Goal: Transaction & Acquisition: Purchase product/service

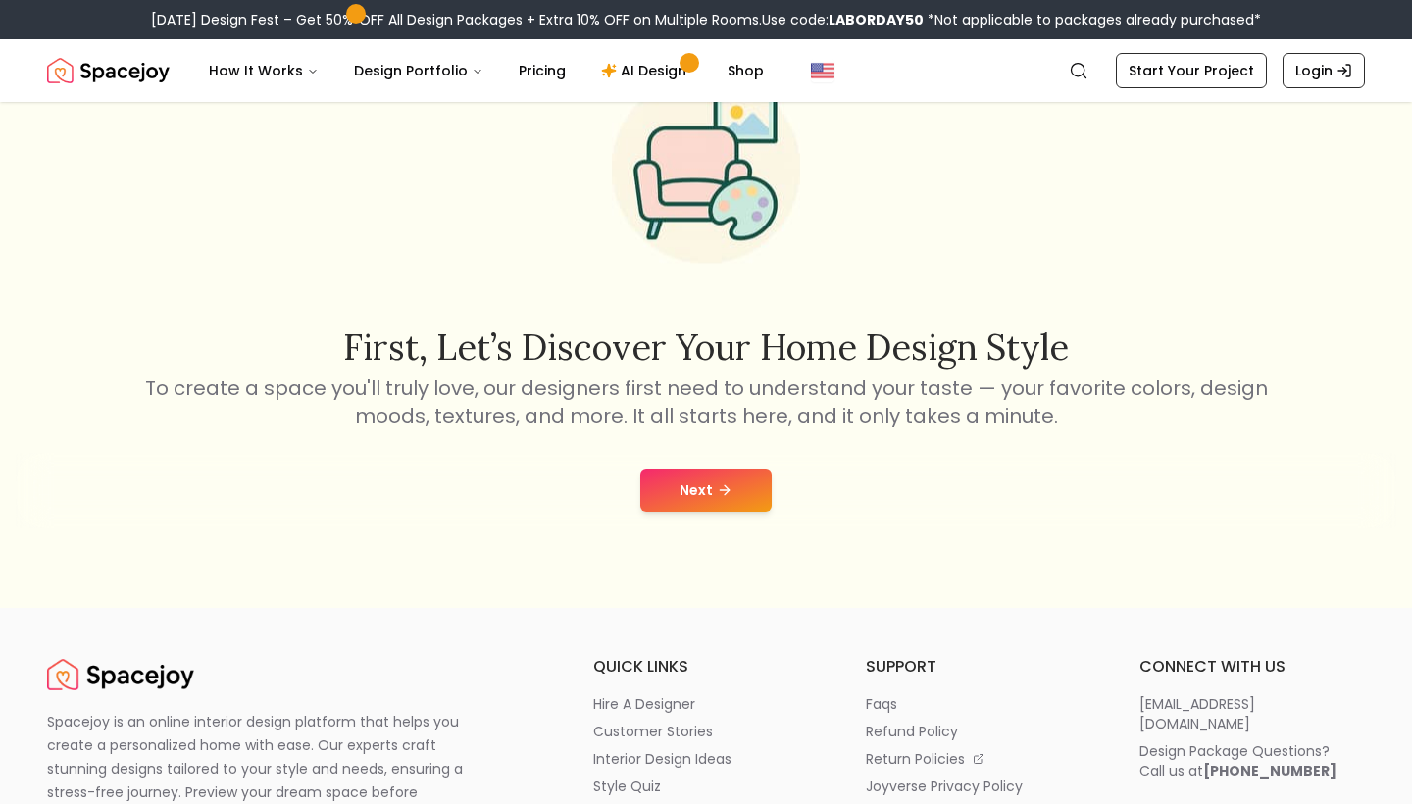
scroll to position [138, 0]
click at [698, 510] on button "Next" at bounding box center [705, 489] width 131 height 43
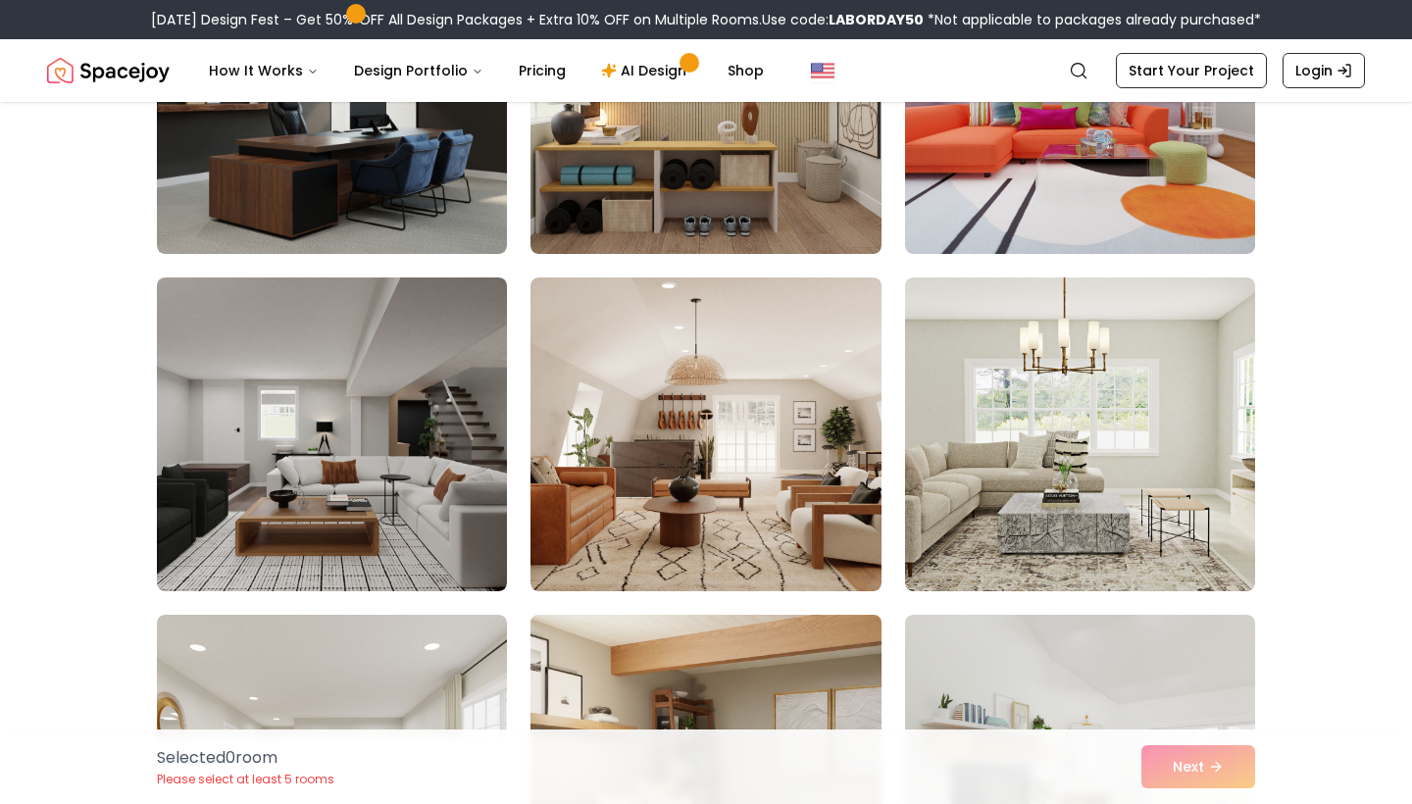
scroll to position [10107, 0]
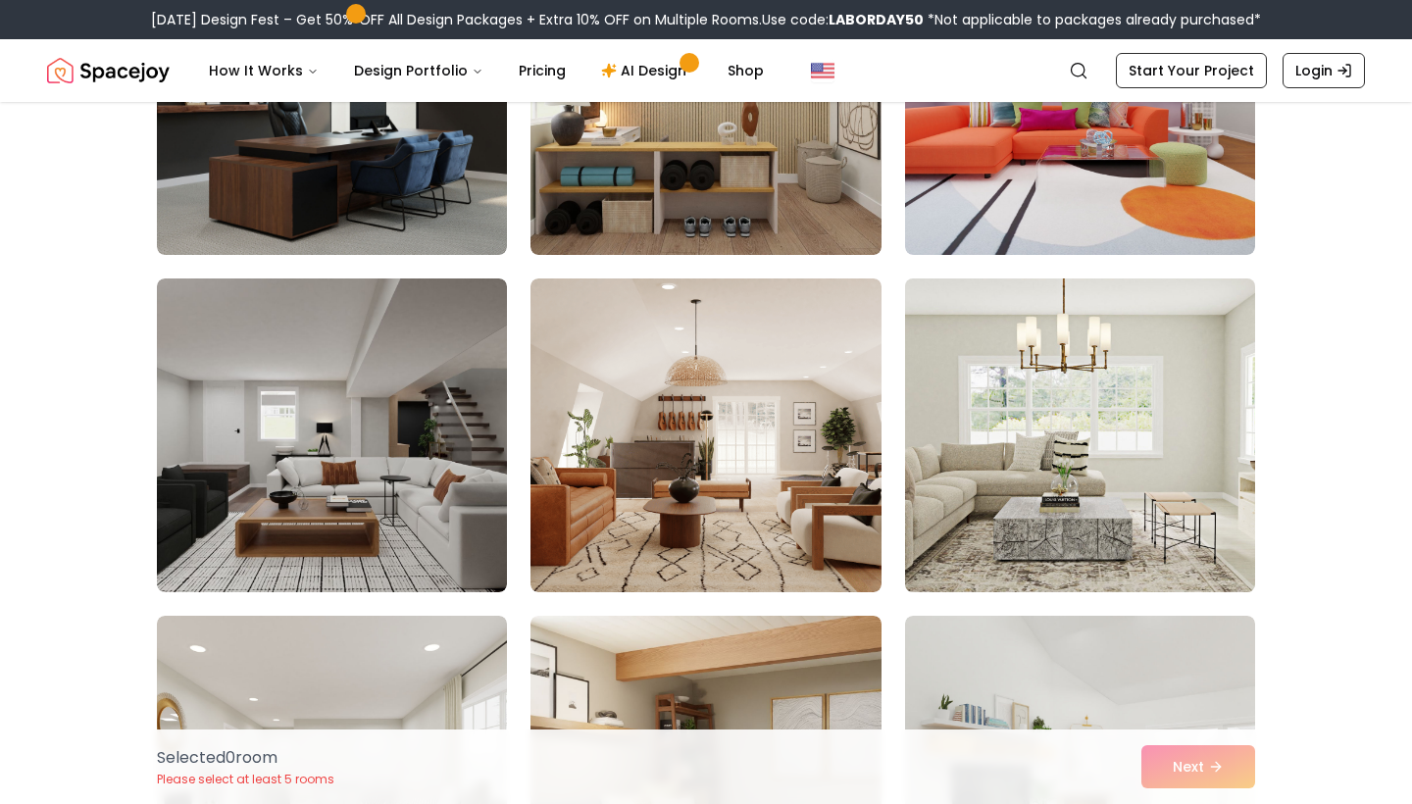
click at [1010, 541] on img at bounding box center [1080, 435] width 368 height 329
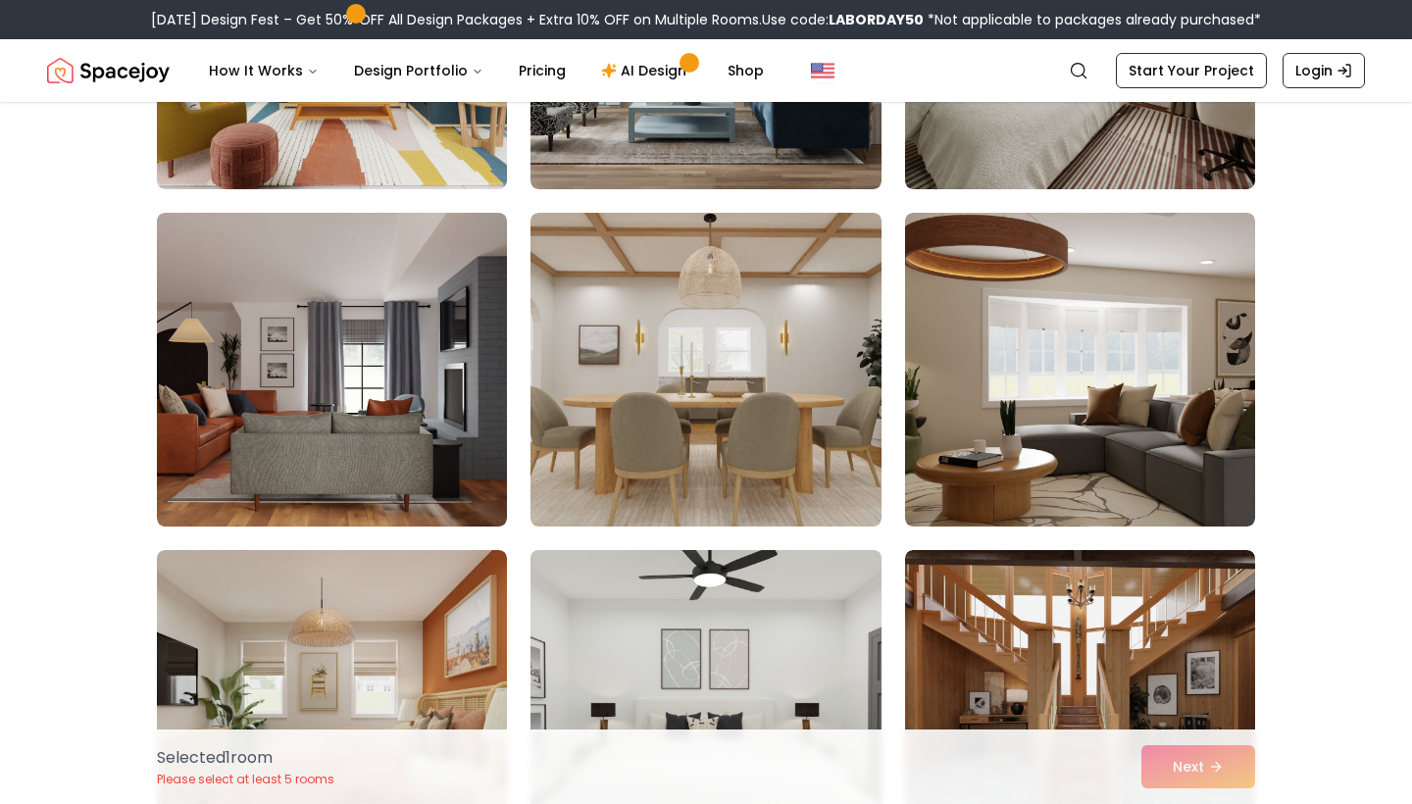
scroll to position [9159, 0]
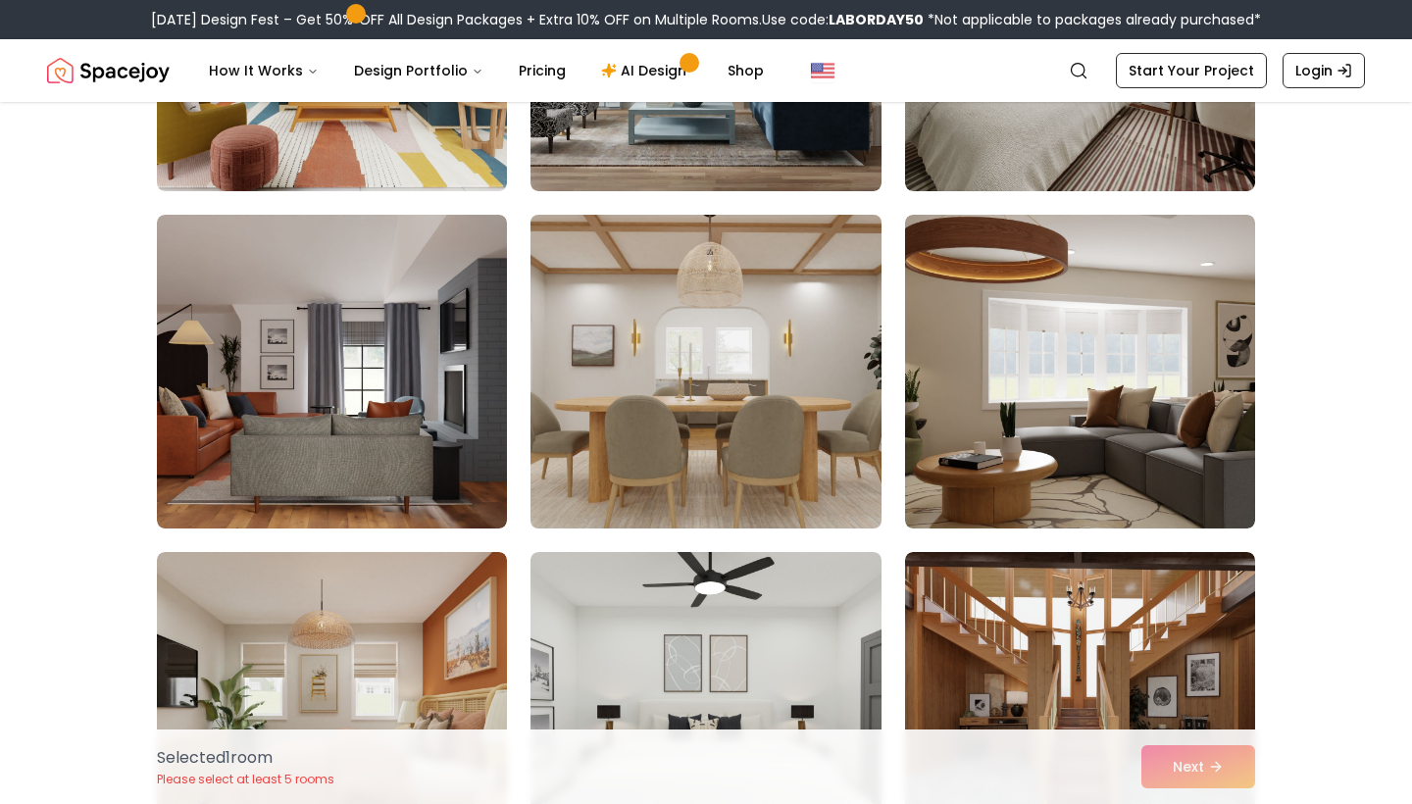
click at [711, 442] on img at bounding box center [706, 371] width 368 height 329
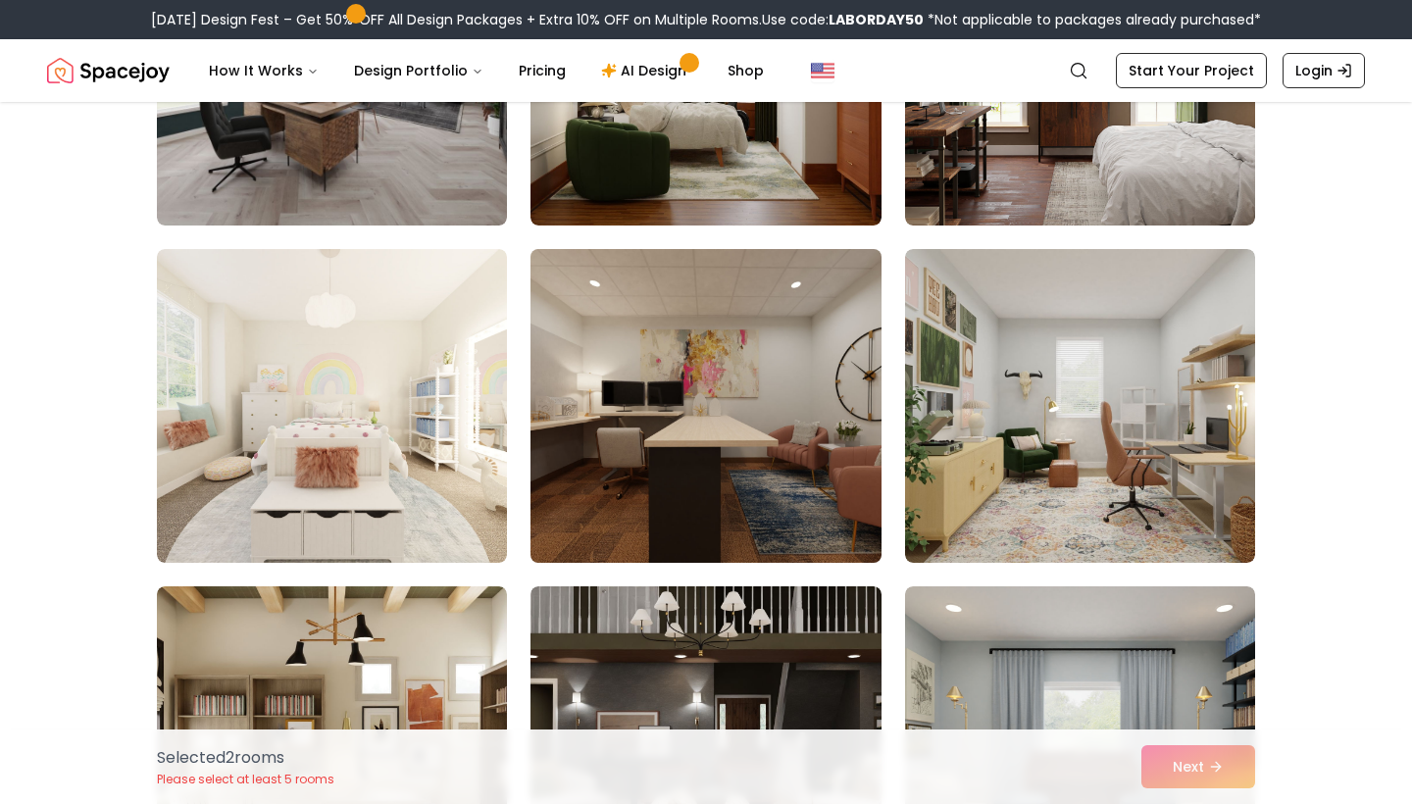
scroll to position [8107, 0]
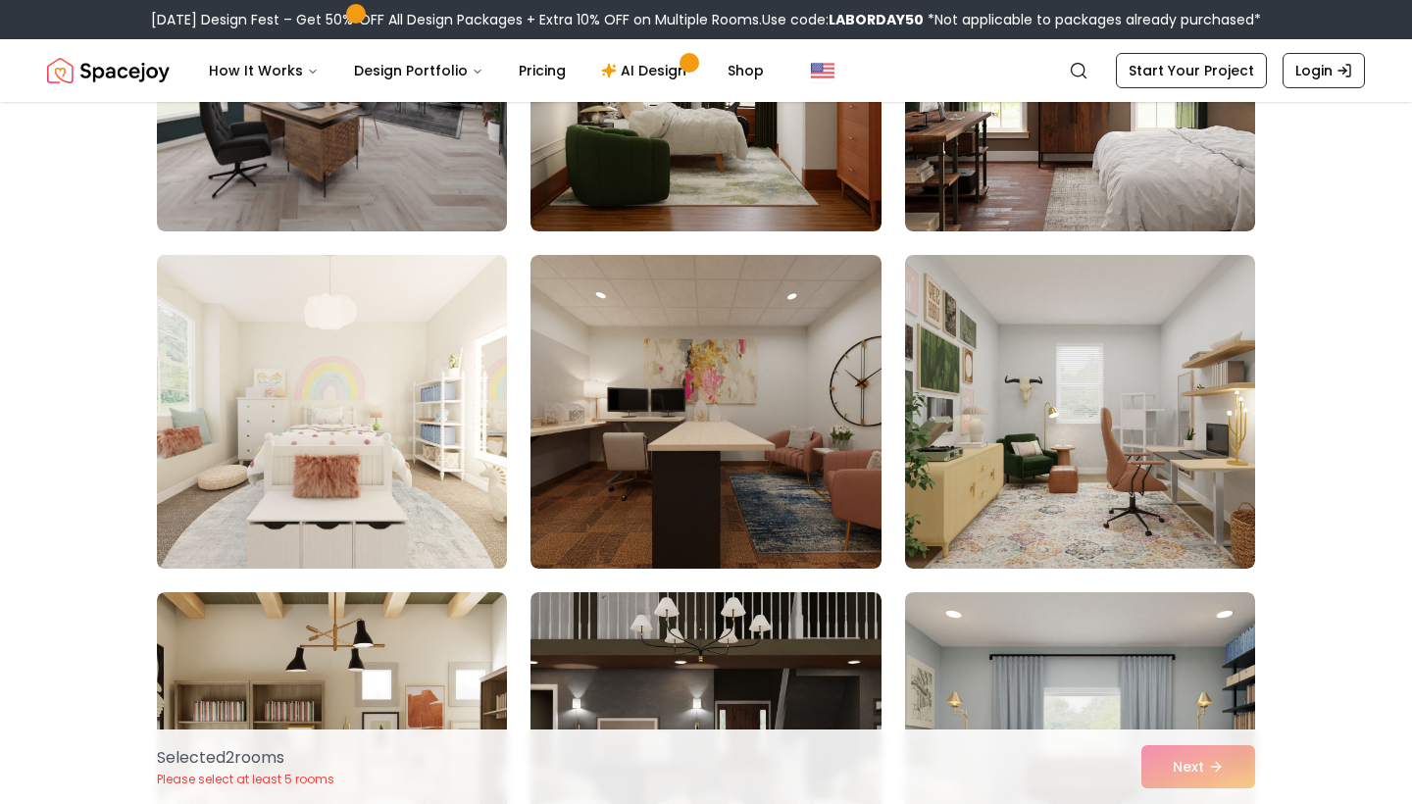
click at [397, 455] on img at bounding box center [332, 411] width 368 height 329
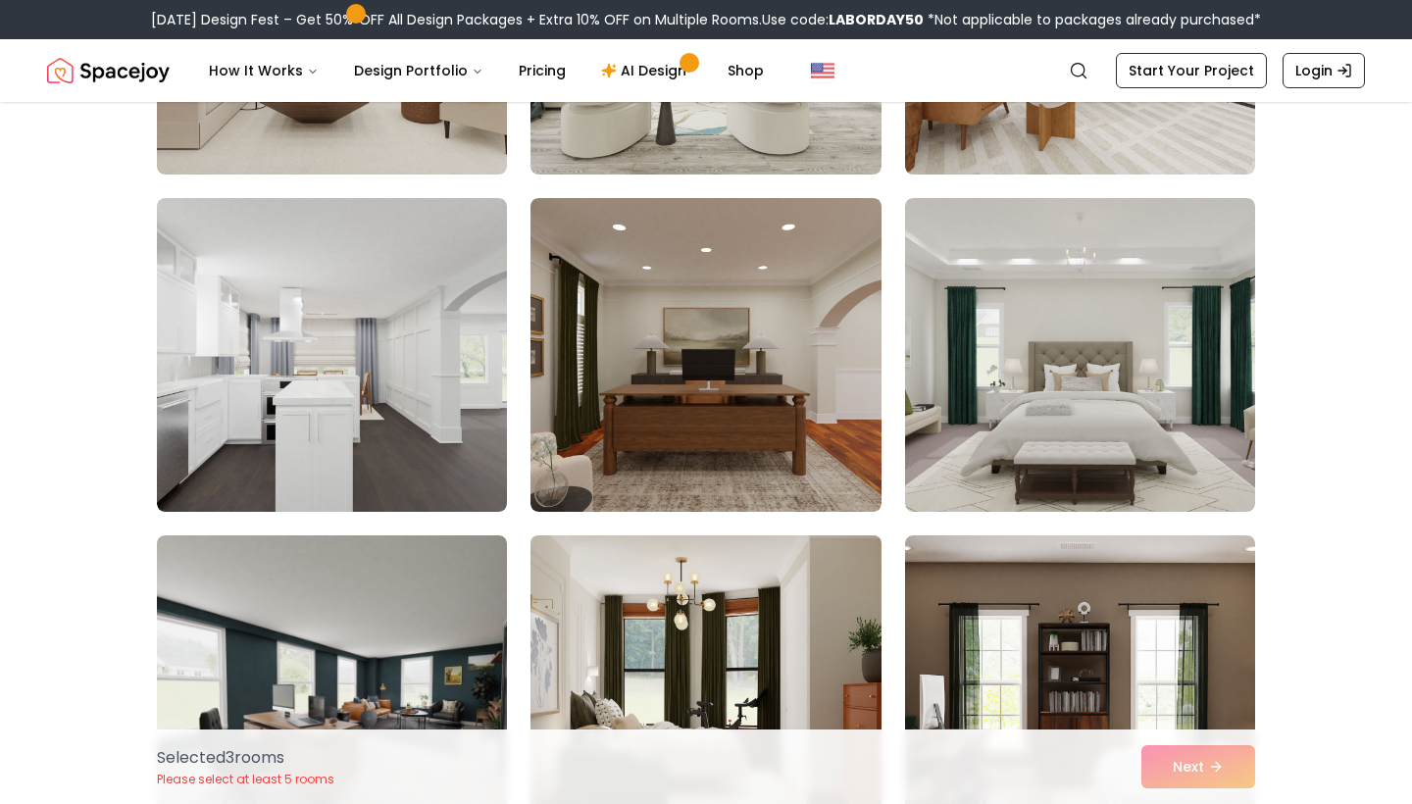
scroll to position [7482, 0]
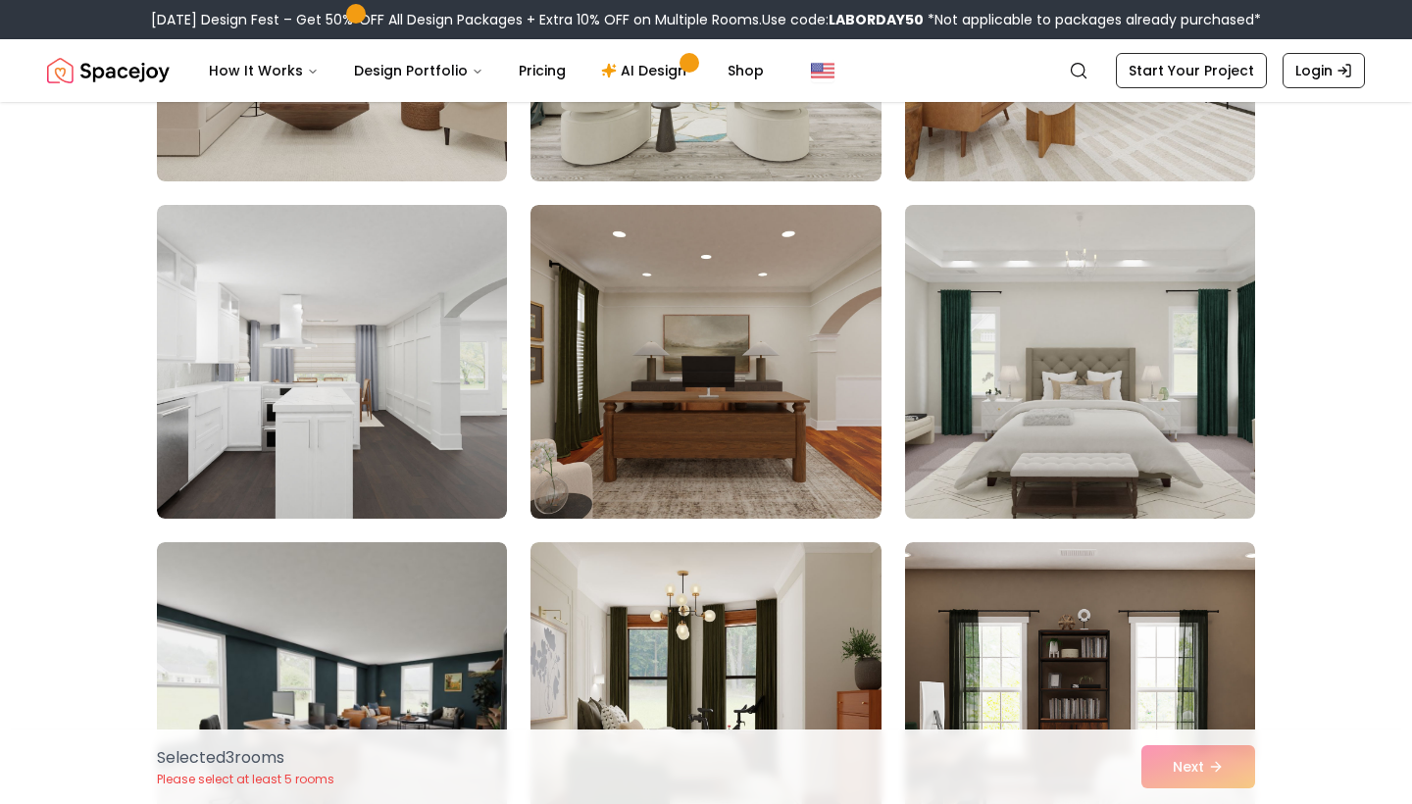
click at [1002, 475] on img at bounding box center [1080, 361] width 368 height 329
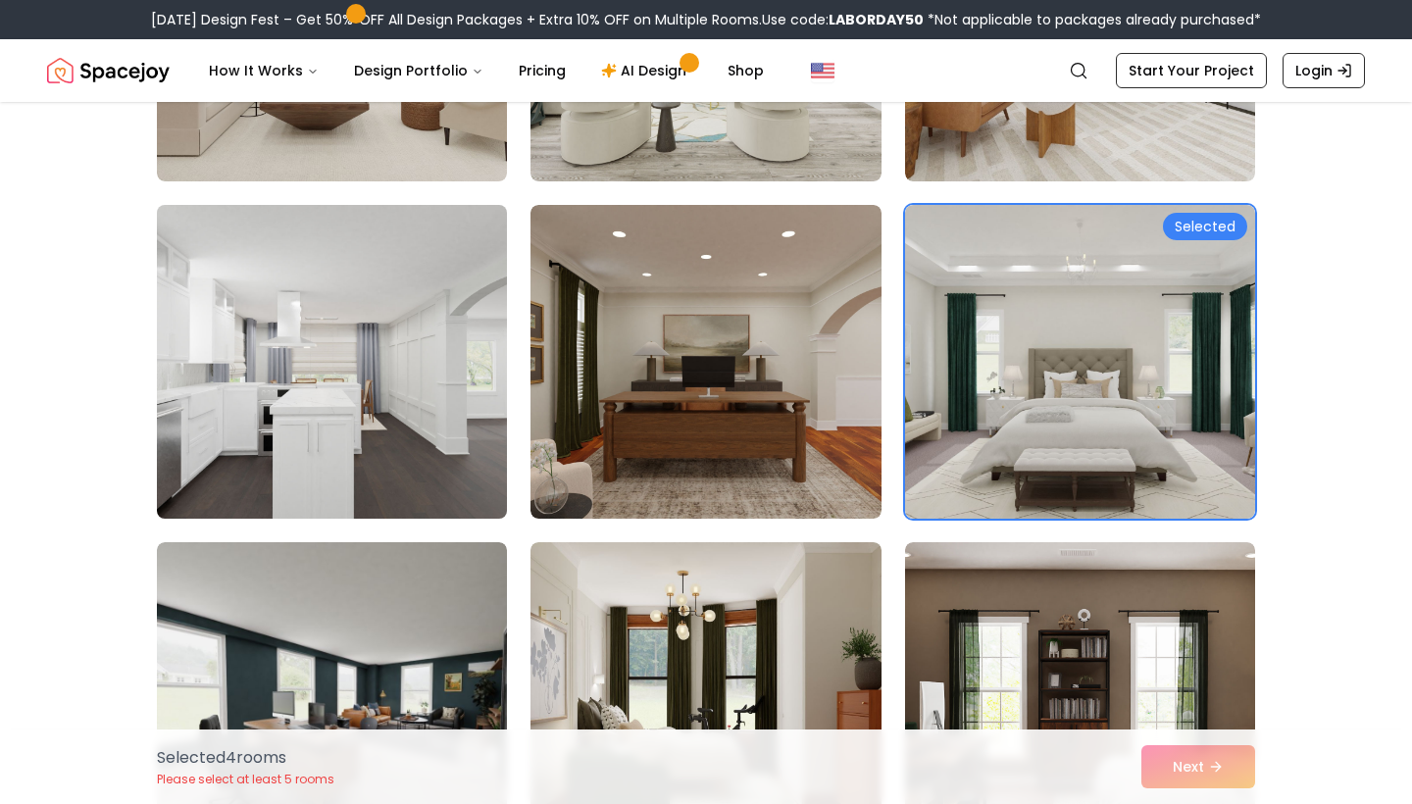
click at [492, 442] on img at bounding box center [332, 361] width 368 height 329
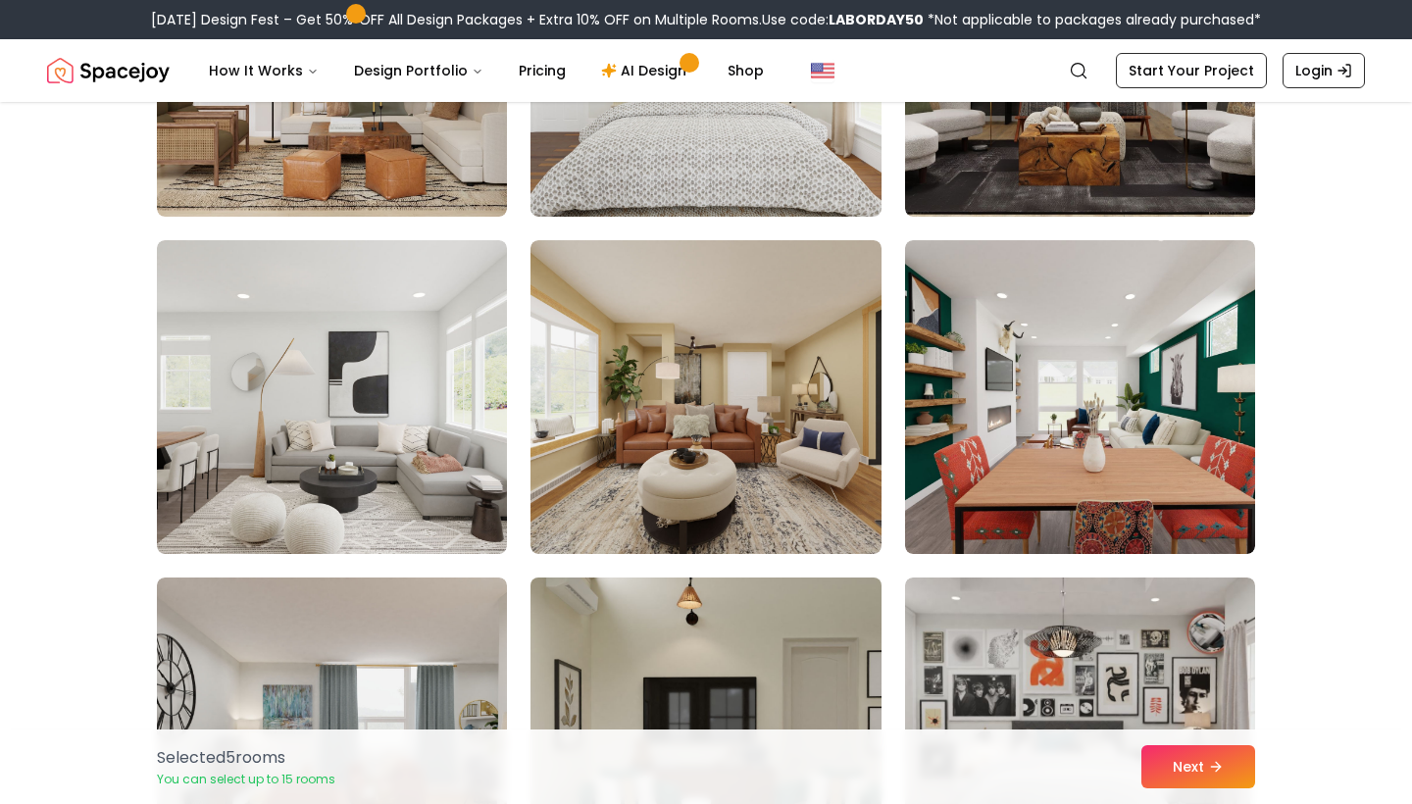
scroll to position [5743, 0]
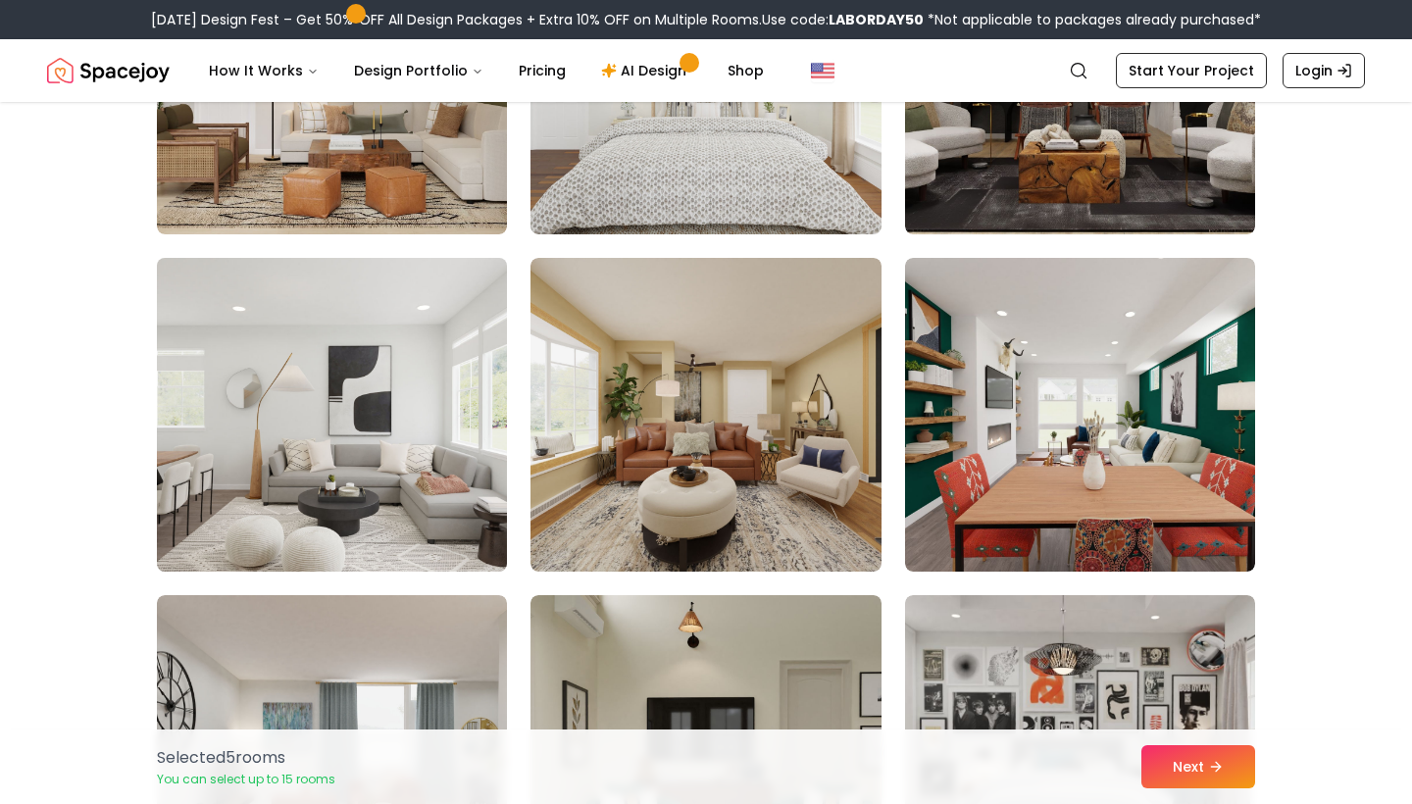
click at [443, 416] on img at bounding box center [332, 414] width 368 height 329
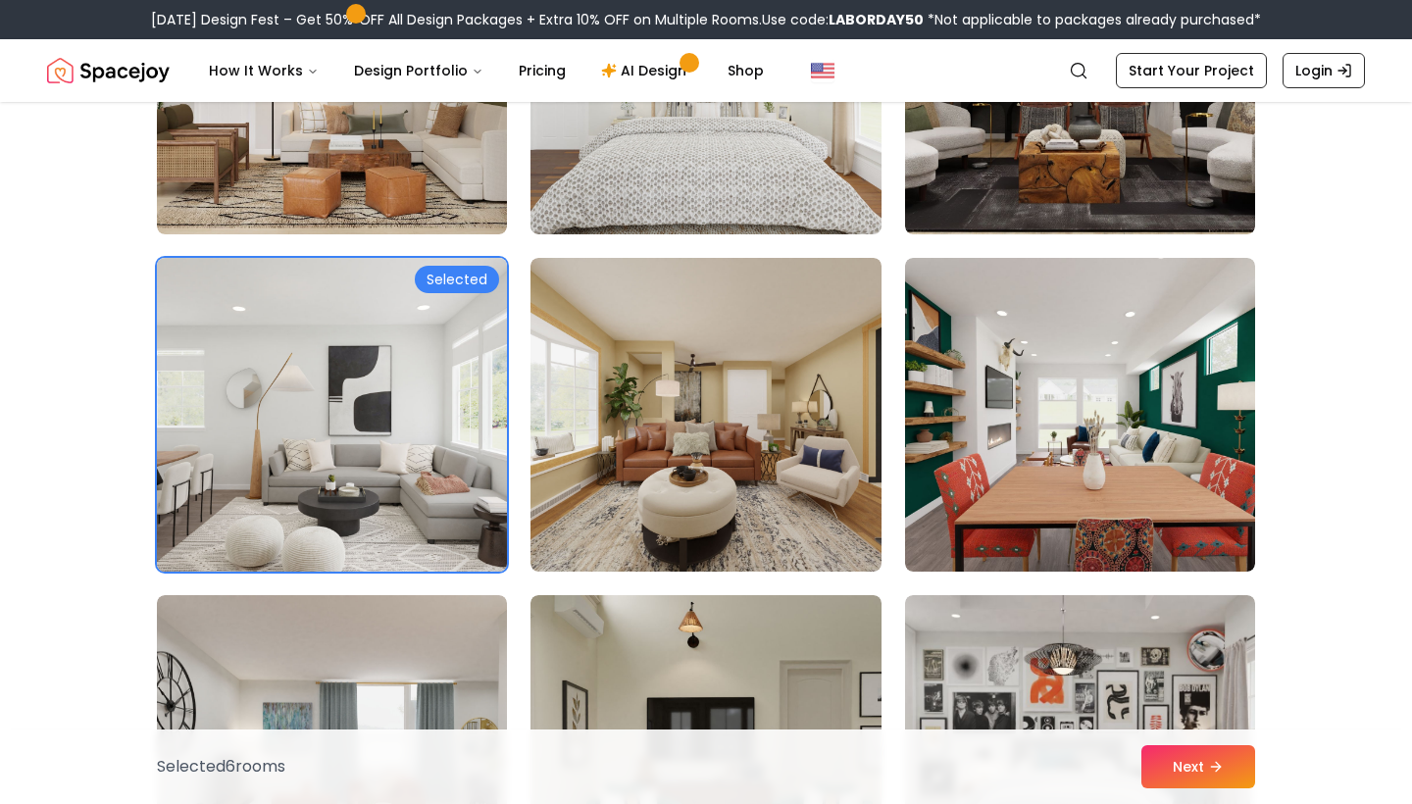
click at [443, 416] on img at bounding box center [332, 414] width 368 height 329
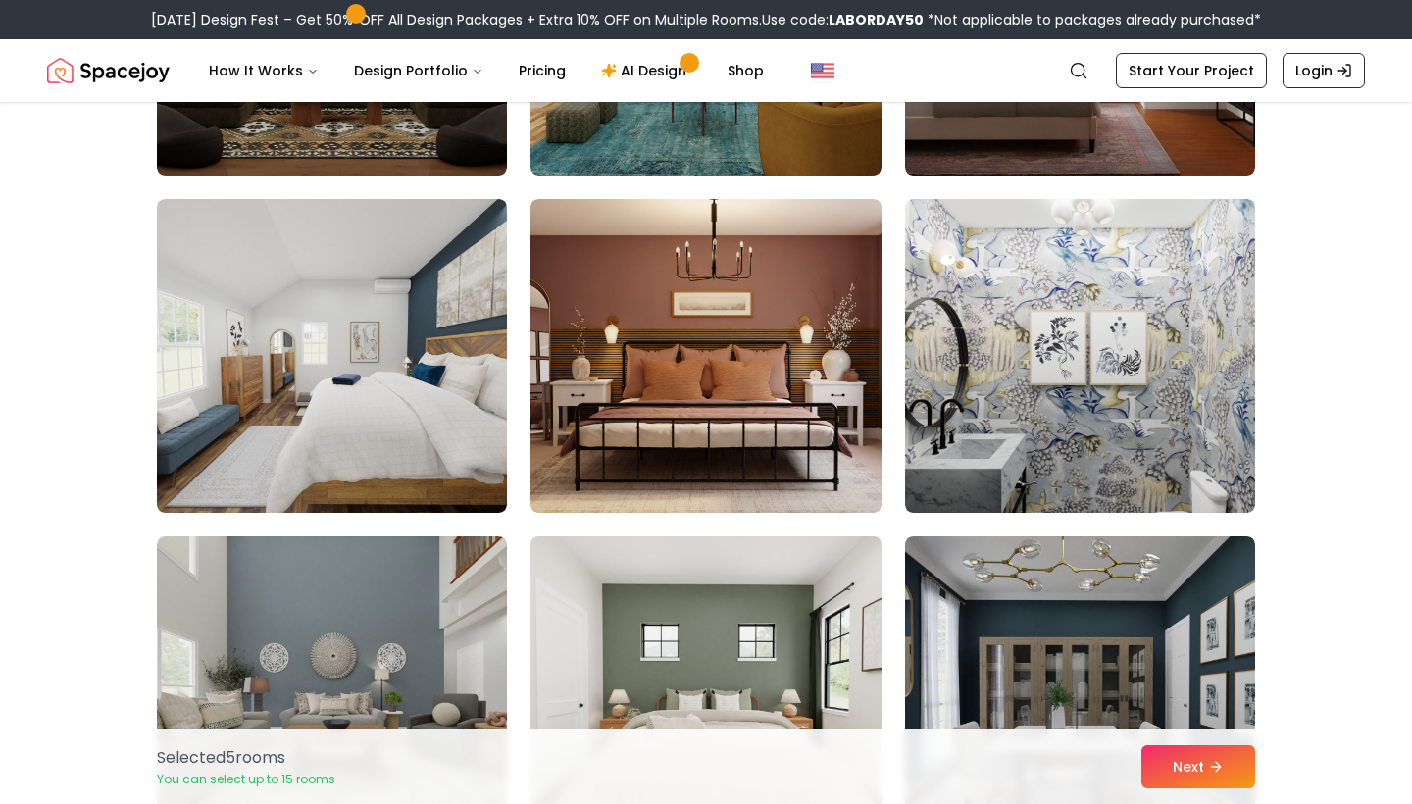
scroll to position [4785, 0]
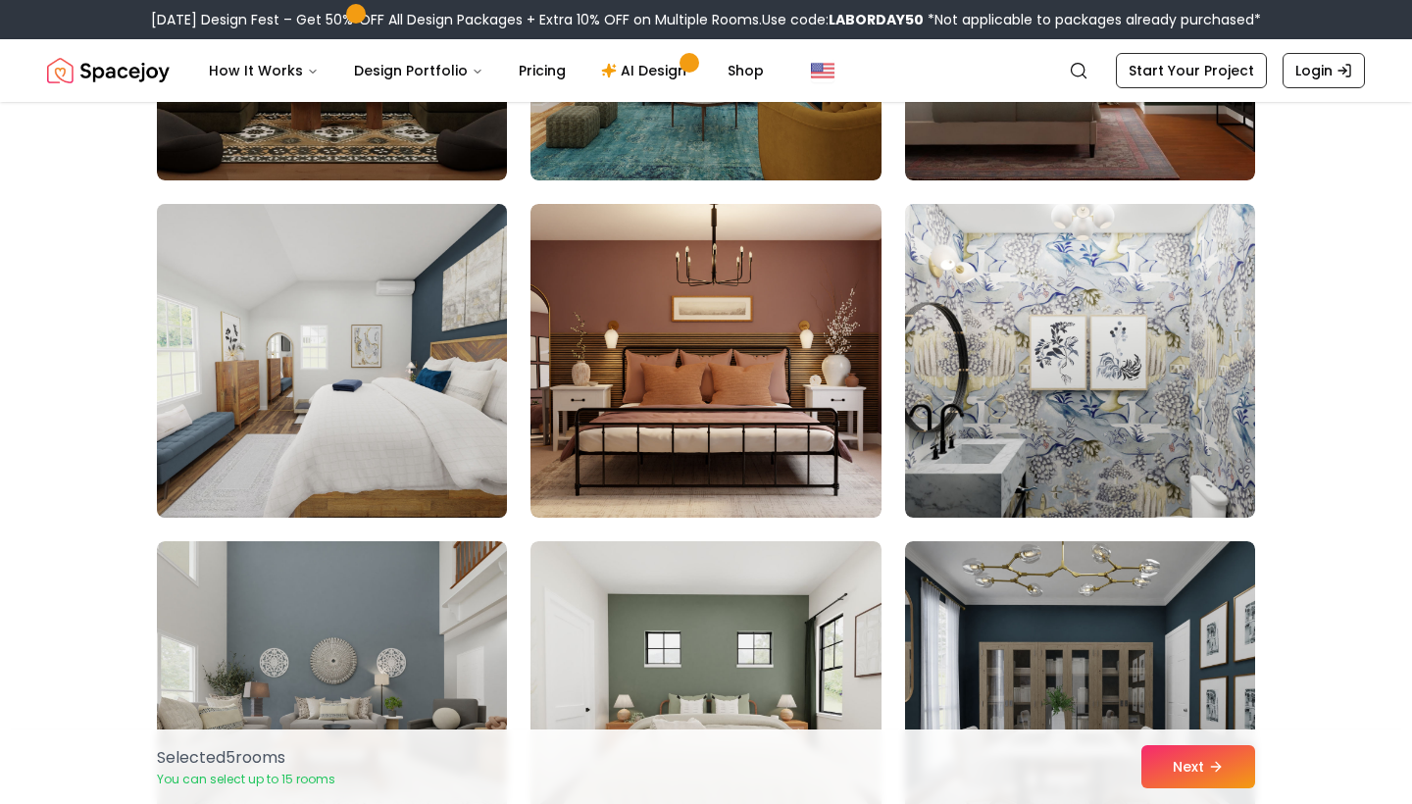
click at [454, 419] on img at bounding box center [332, 360] width 368 height 329
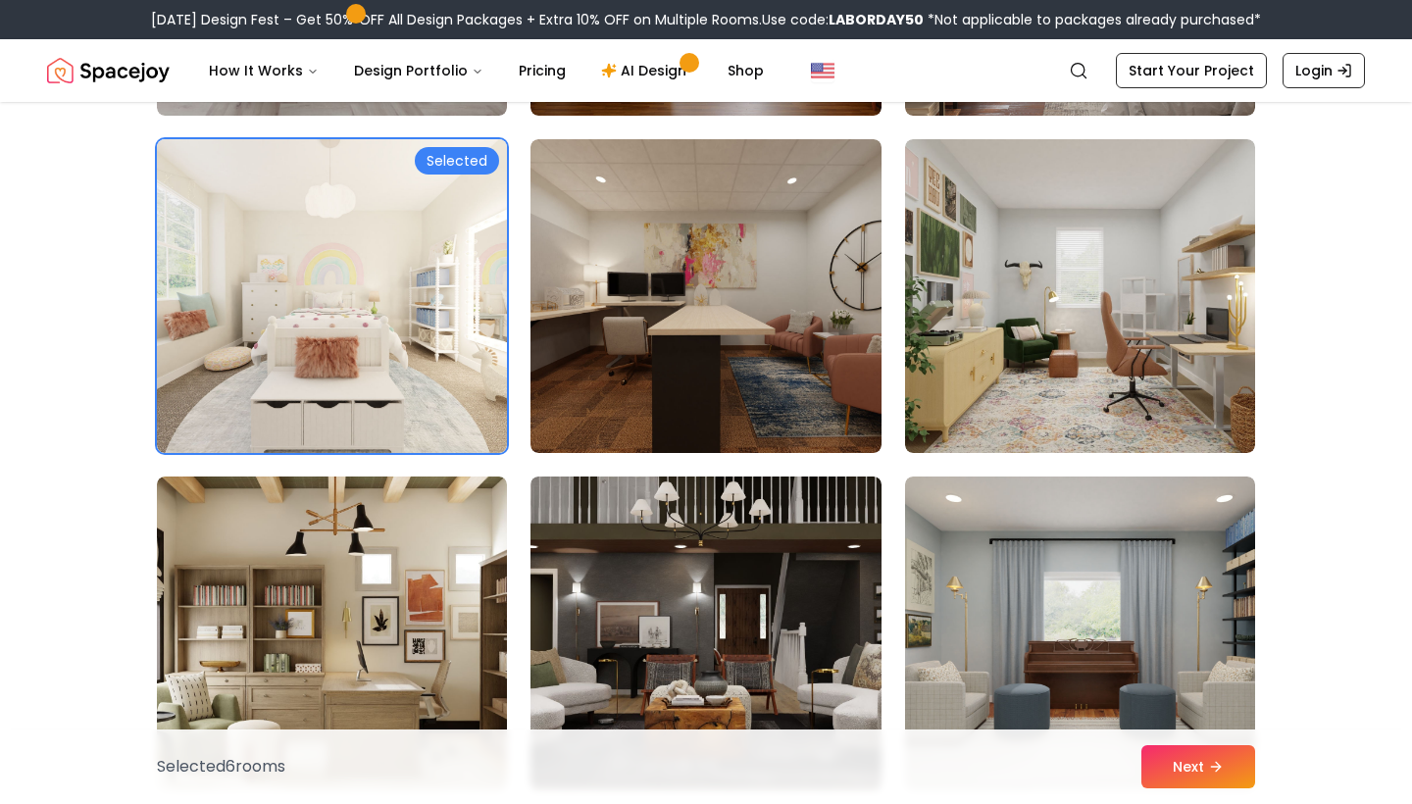
scroll to position [8218, 0]
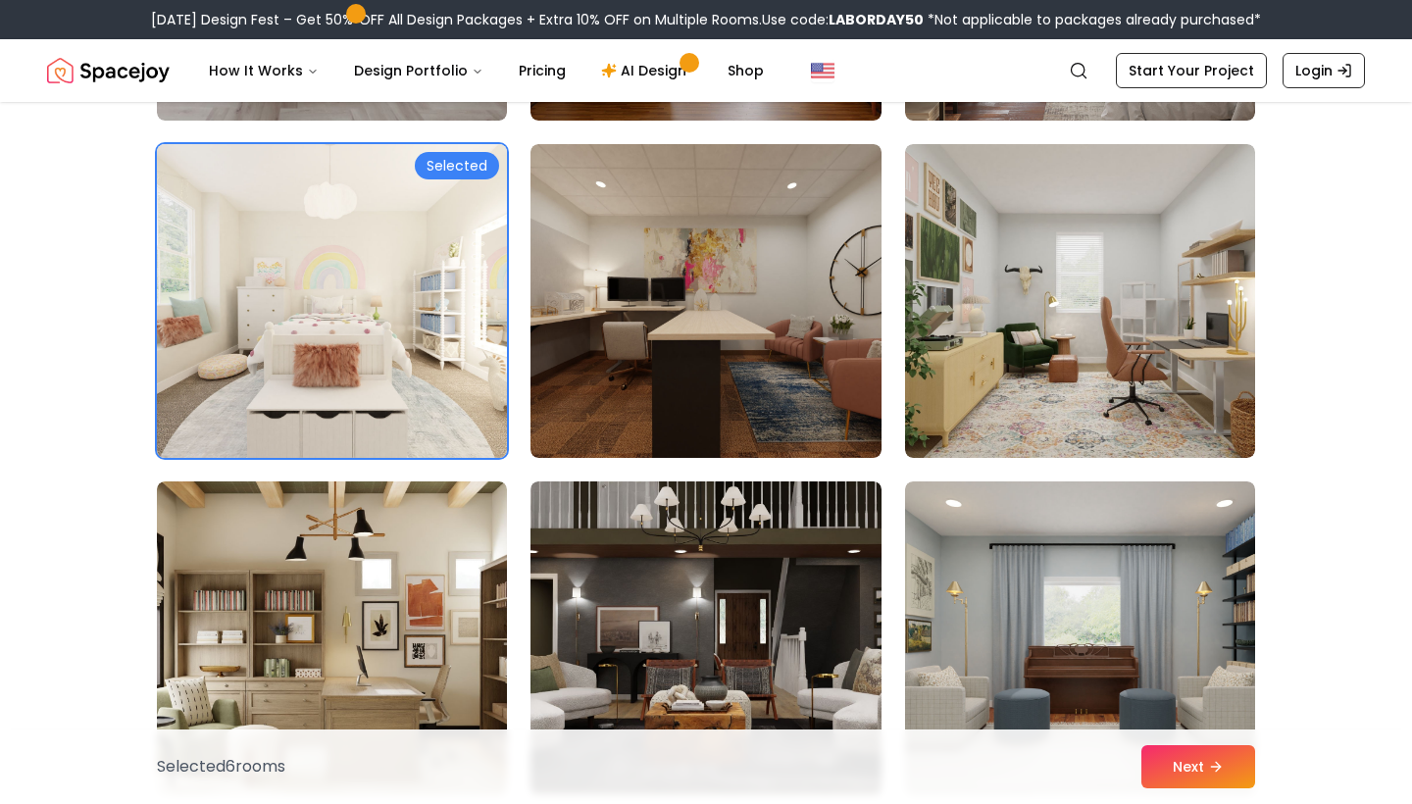
click at [430, 385] on img at bounding box center [332, 300] width 368 height 329
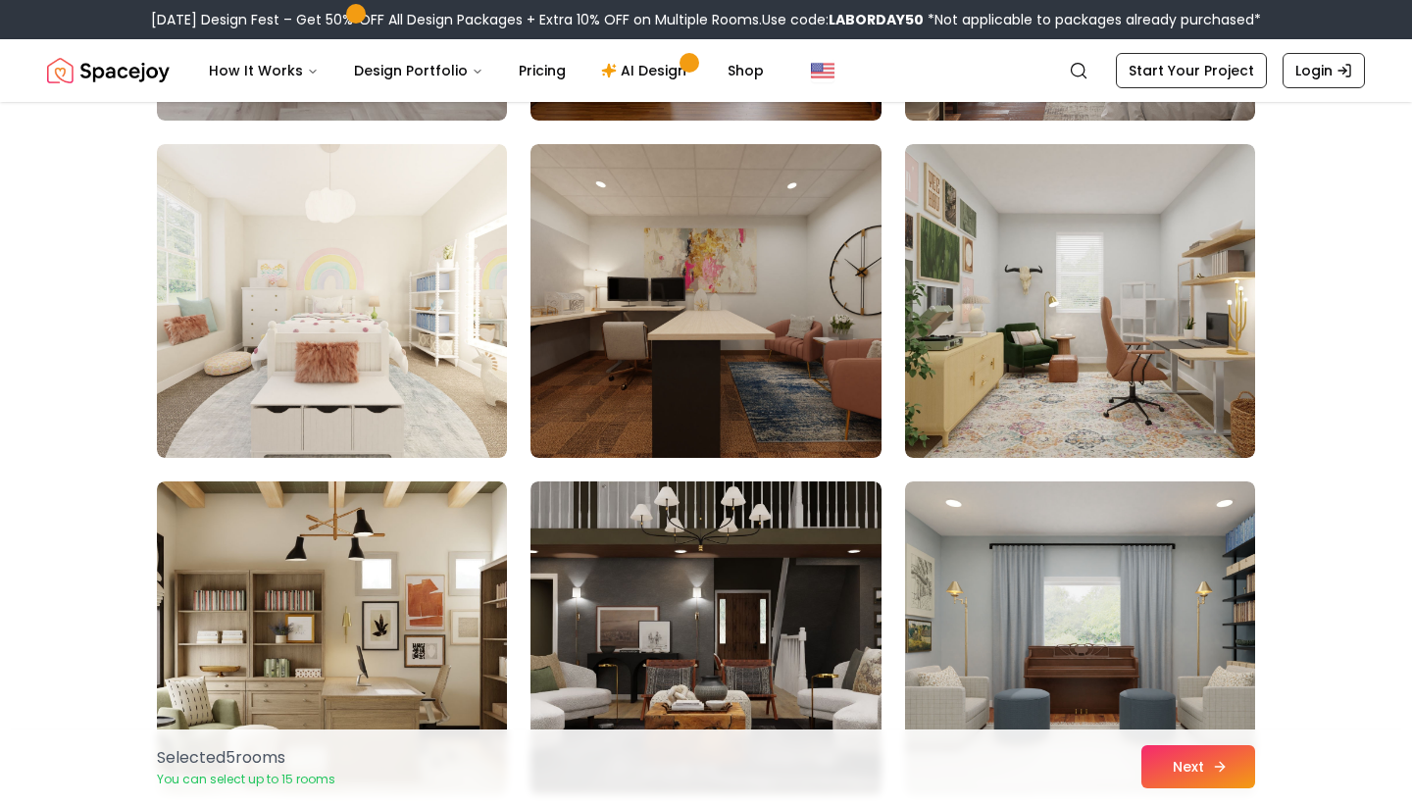
click at [1162, 767] on button "Next" at bounding box center [1198, 766] width 114 height 43
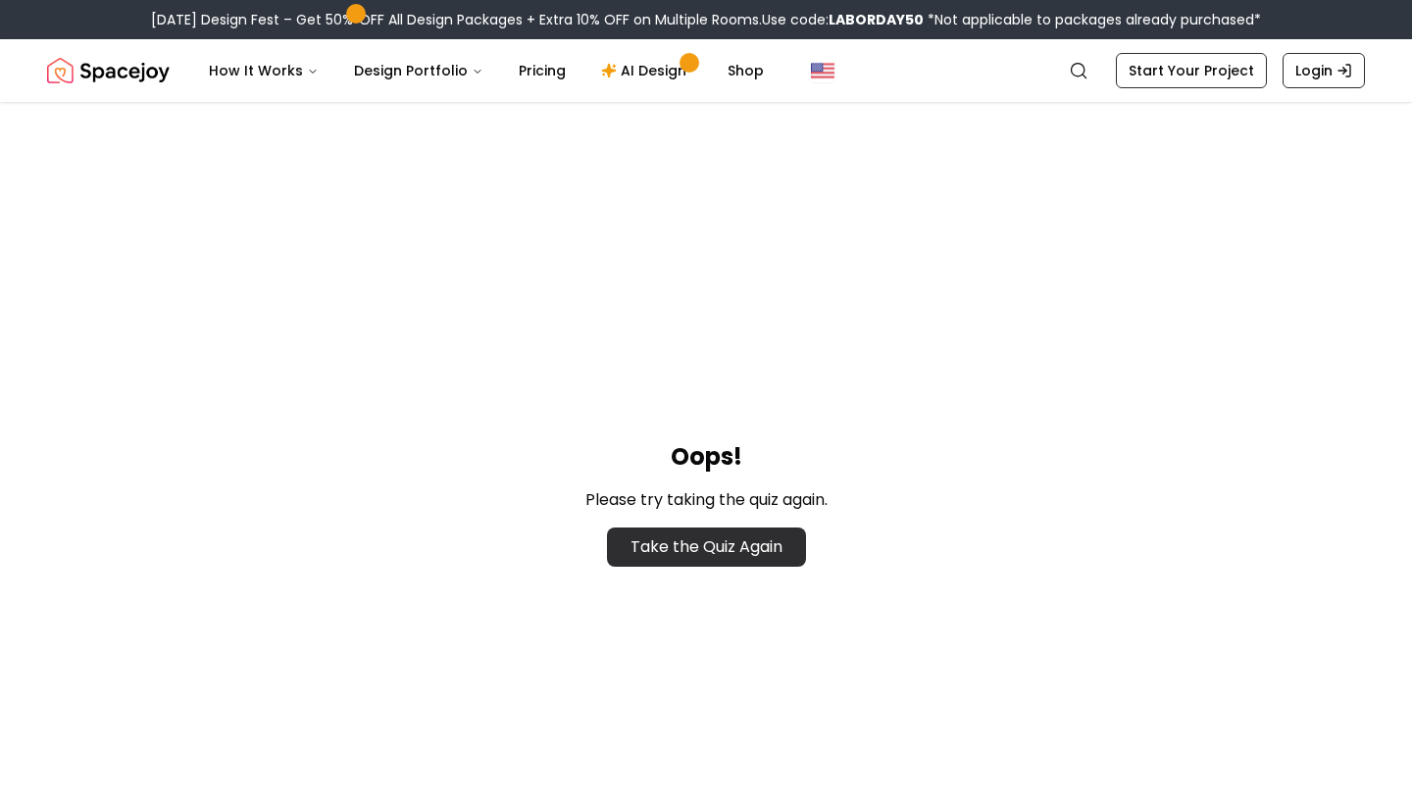
click at [749, 550] on link "Take the Quiz Again" at bounding box center [706, 547] width 199 height 39
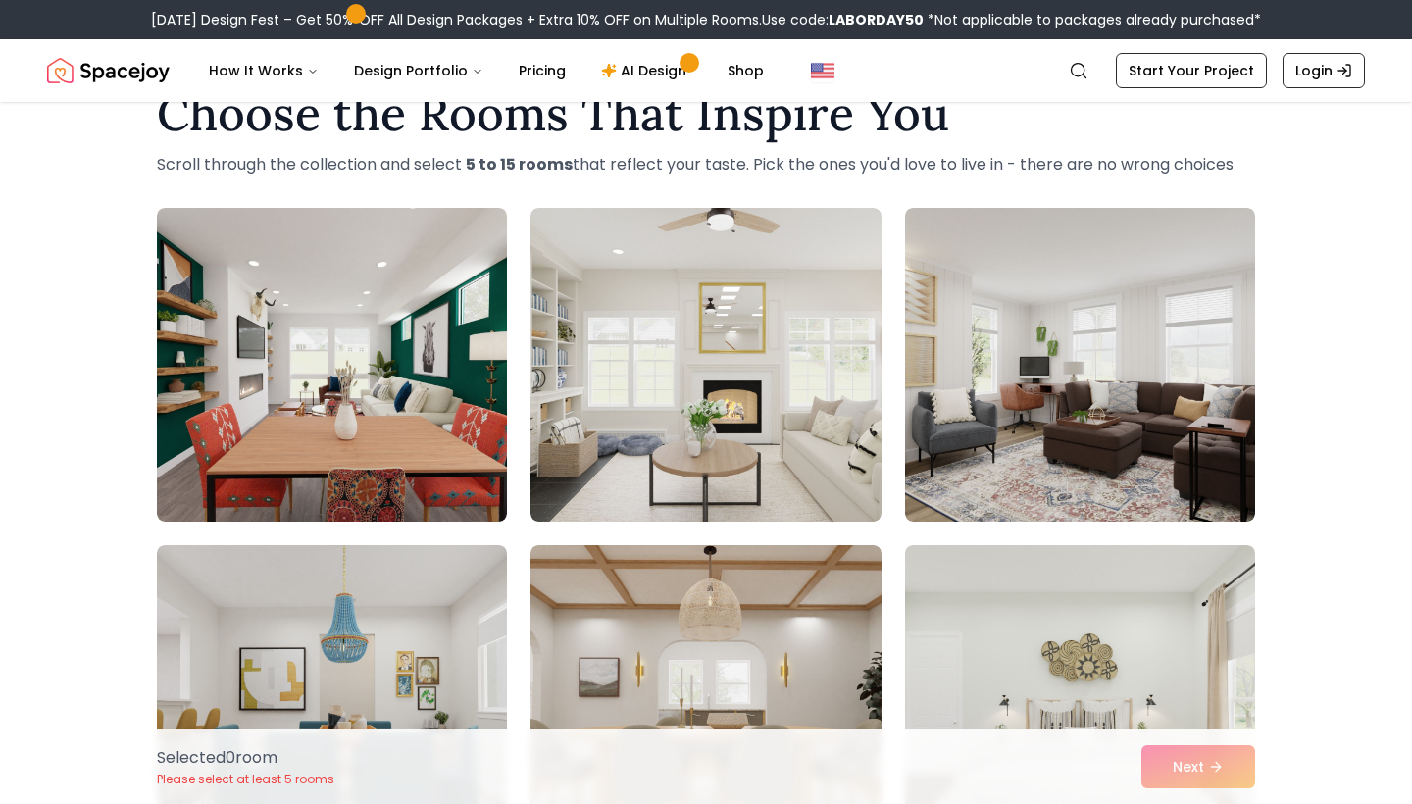
scroll to position [63, 0]
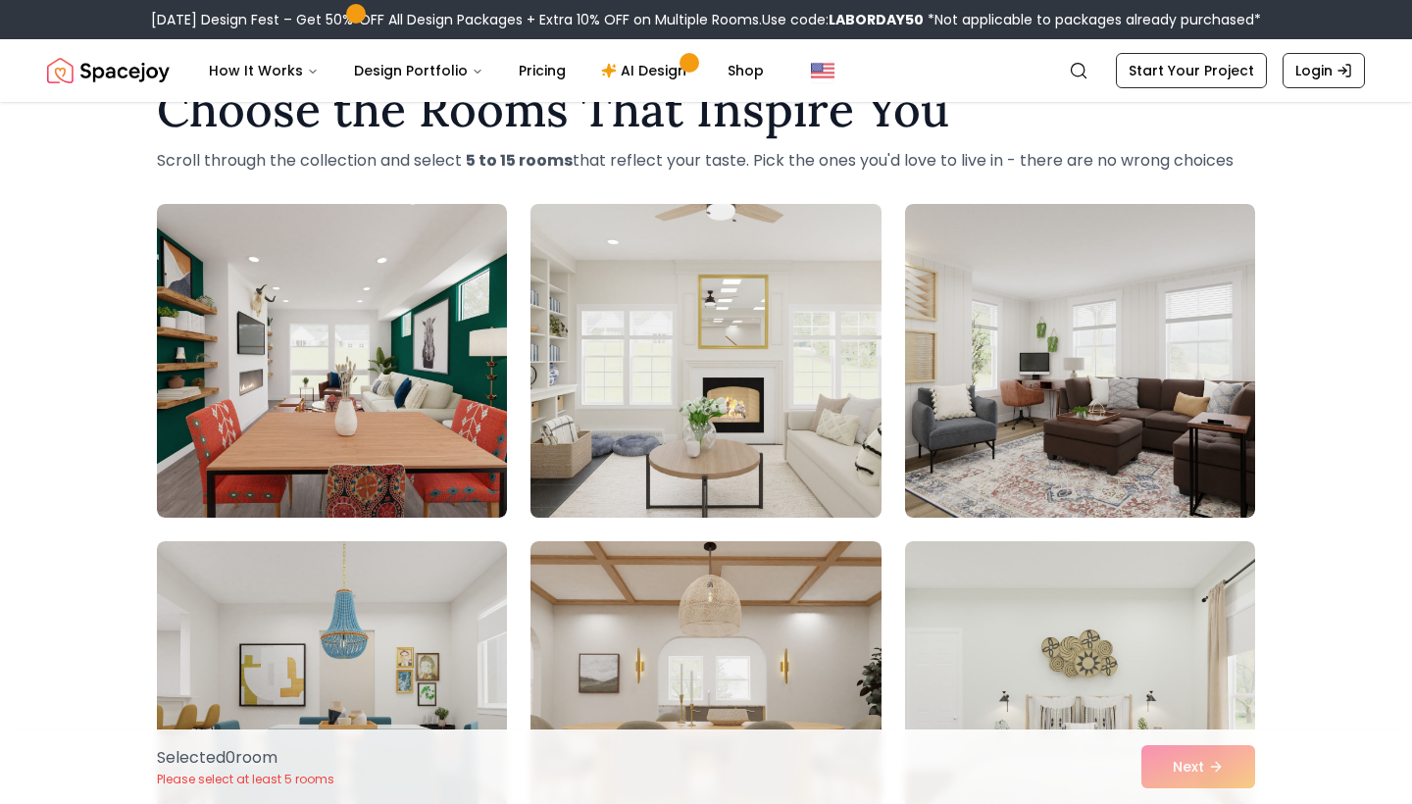
click at [767, 478] on img at bounding box center [706, 360] width 368 height 329
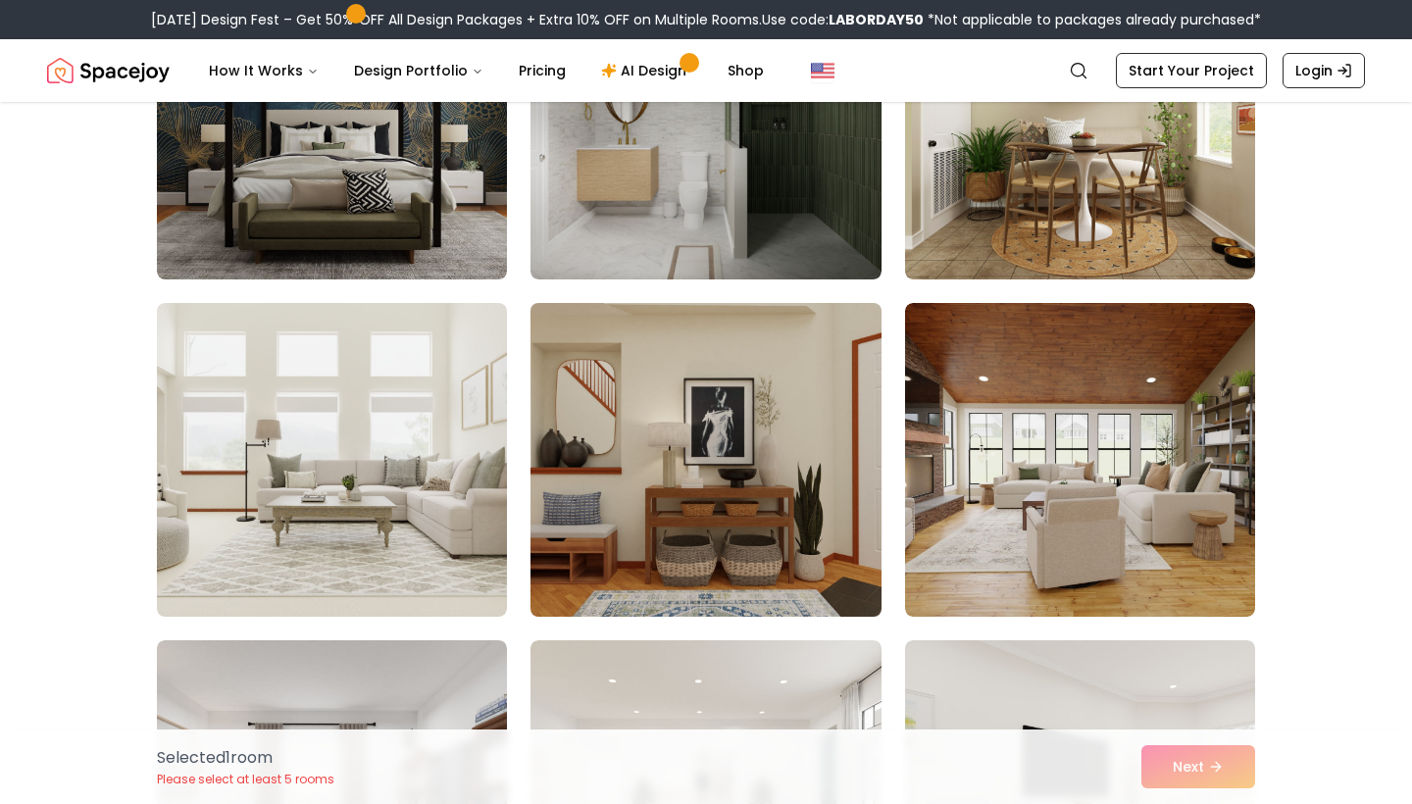
scroll to position [1317, 0]
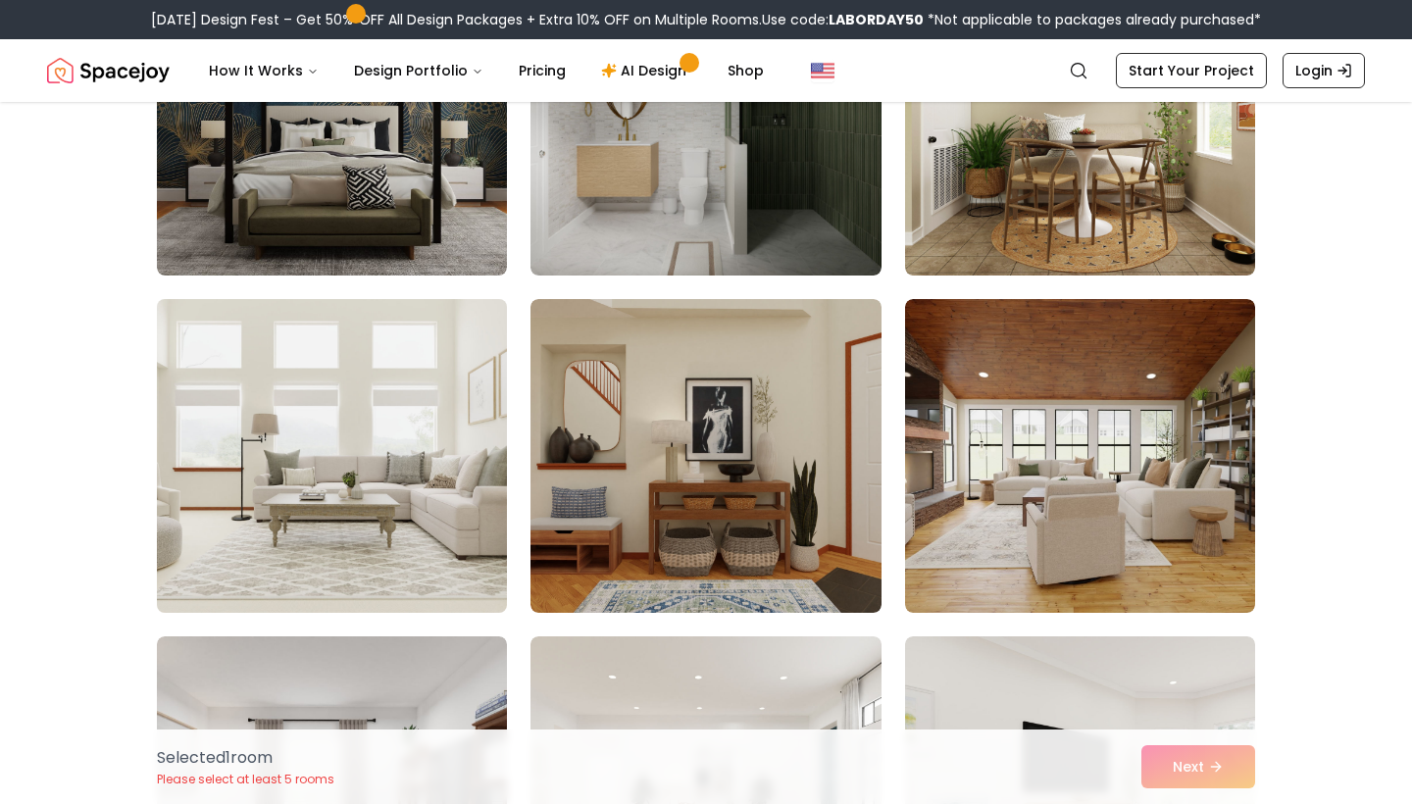
click at [386, 473] on img at bounding box center [332, 455] width 368 height 329
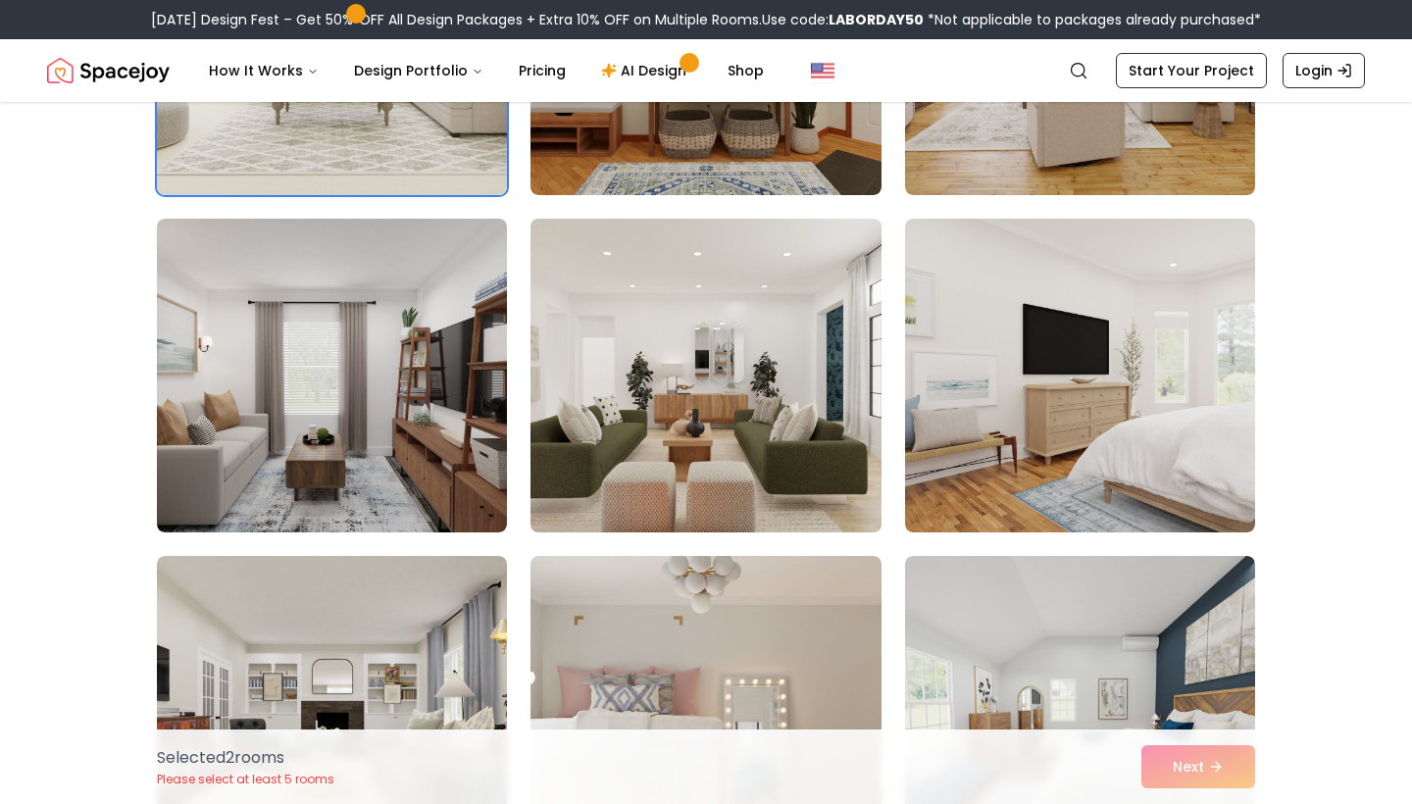
scroll to position [1747, 0]
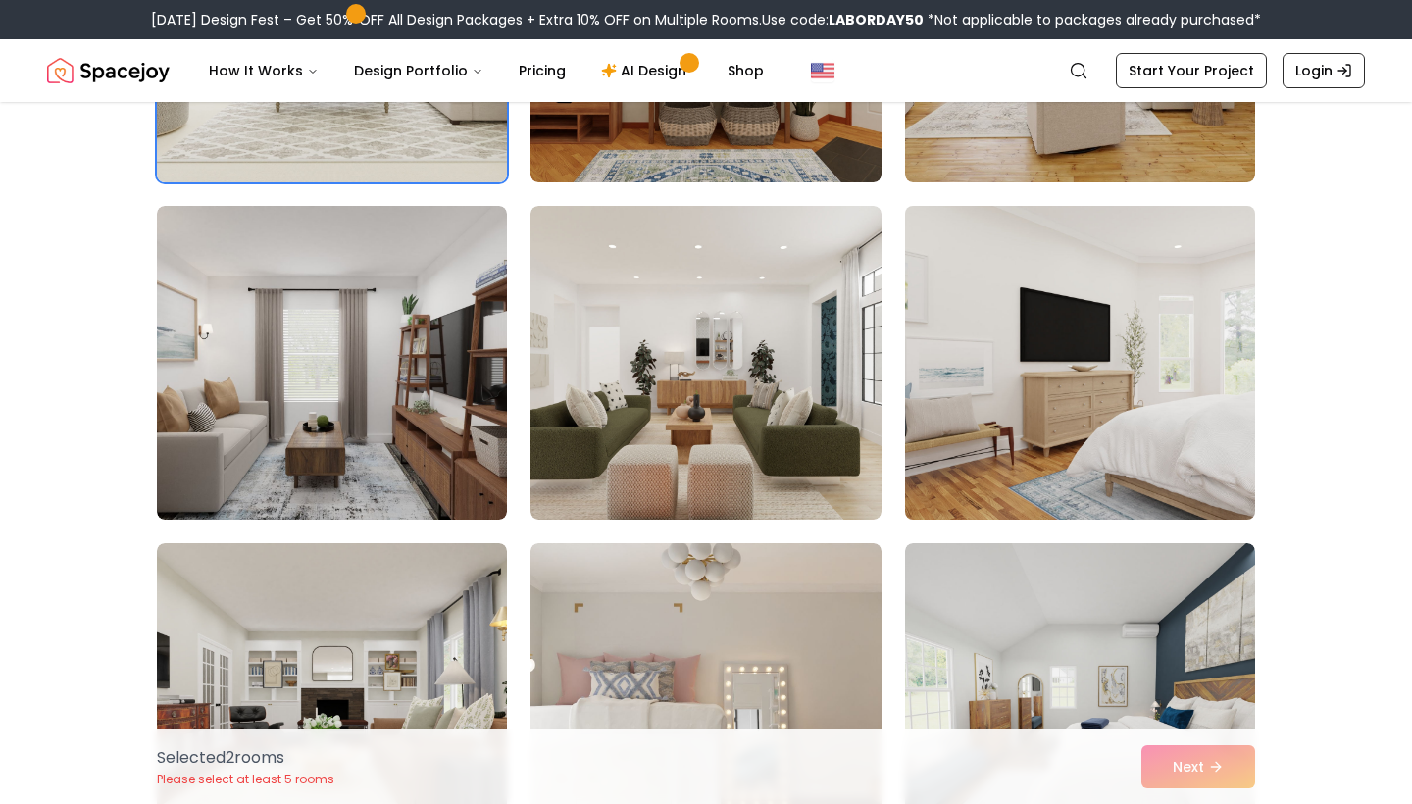
click at [996, 460] on img at bounding box center [1080, 362] width 368 height 329
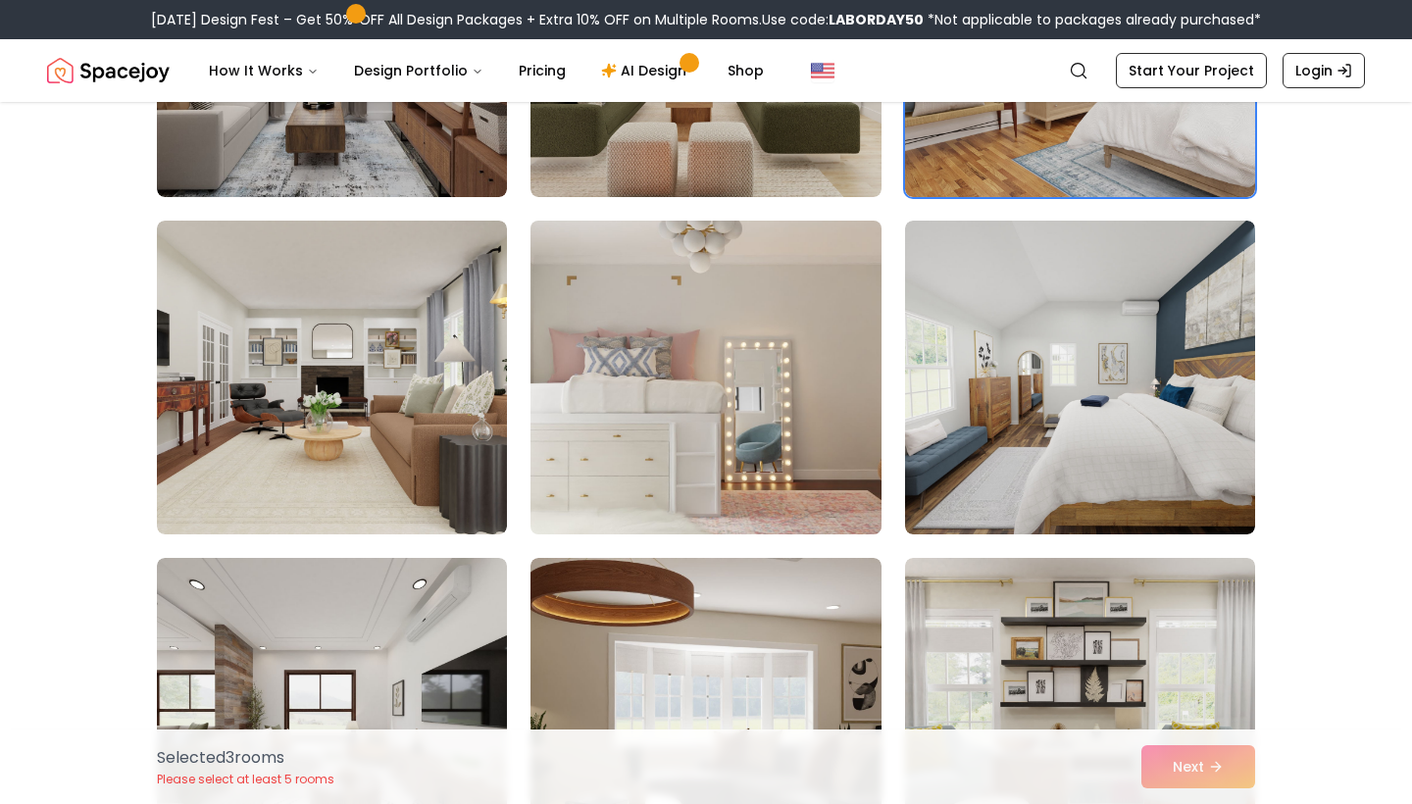
scroll to position [2077, 0]
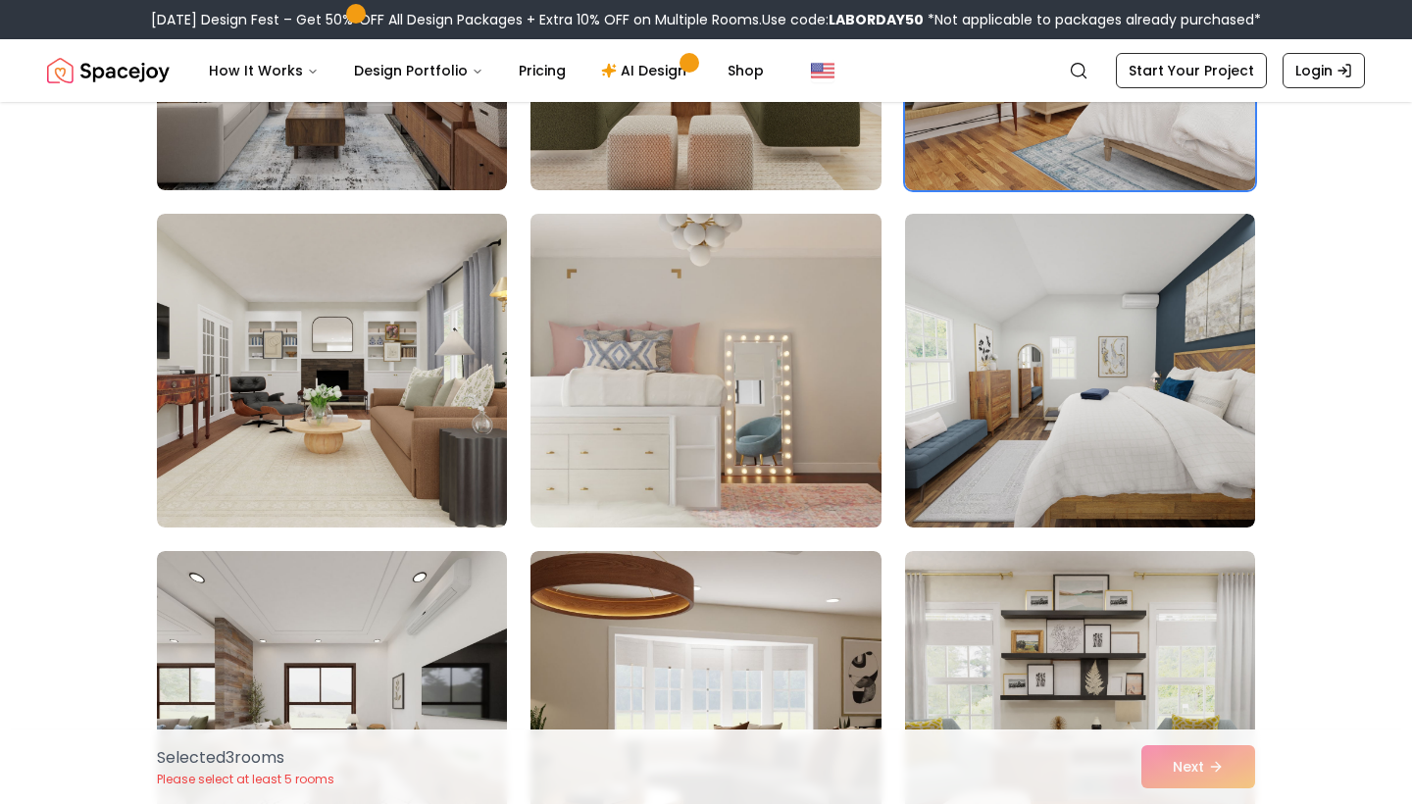
click at [729, 446] on img at bounding box center [706, 370] width 368 height 329
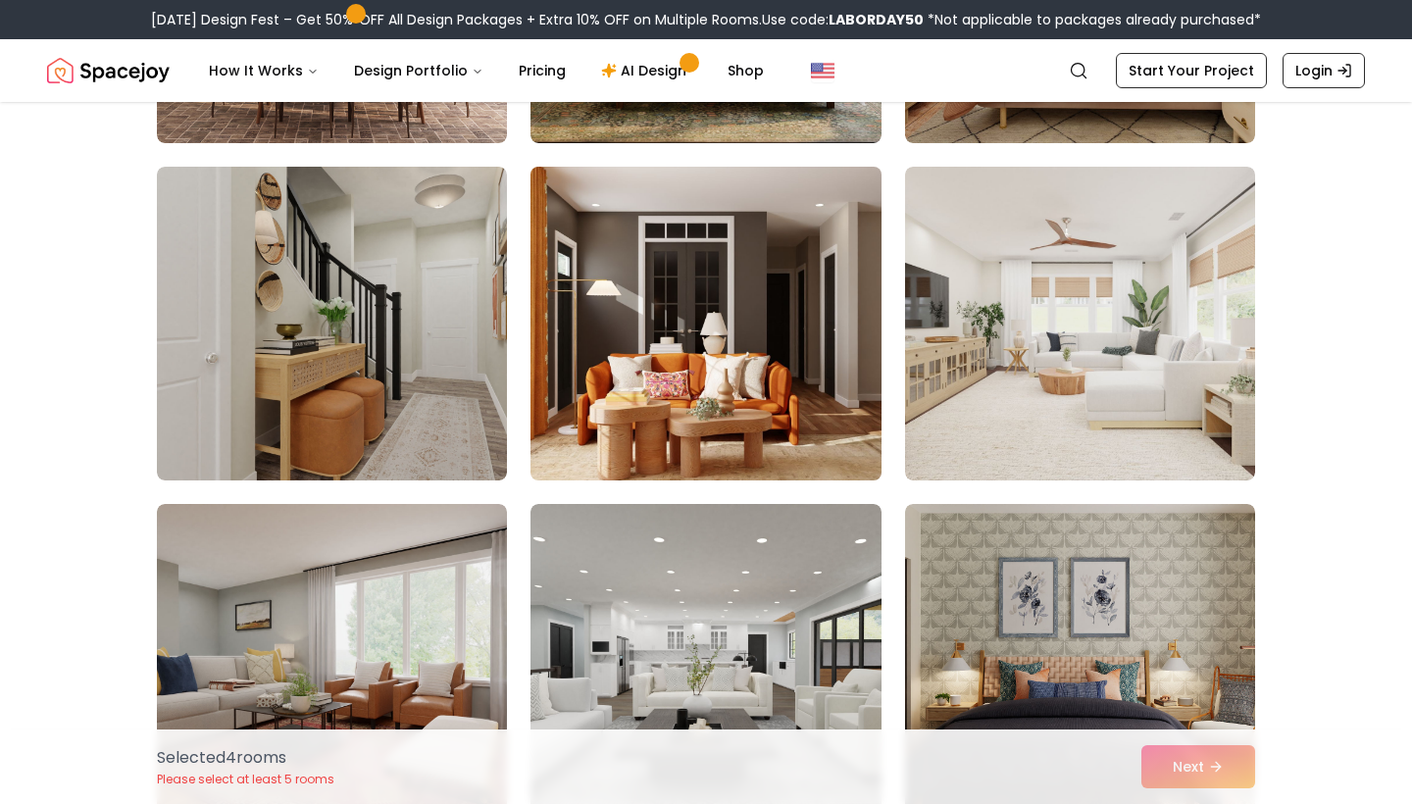
scroll to position [3142, 0]
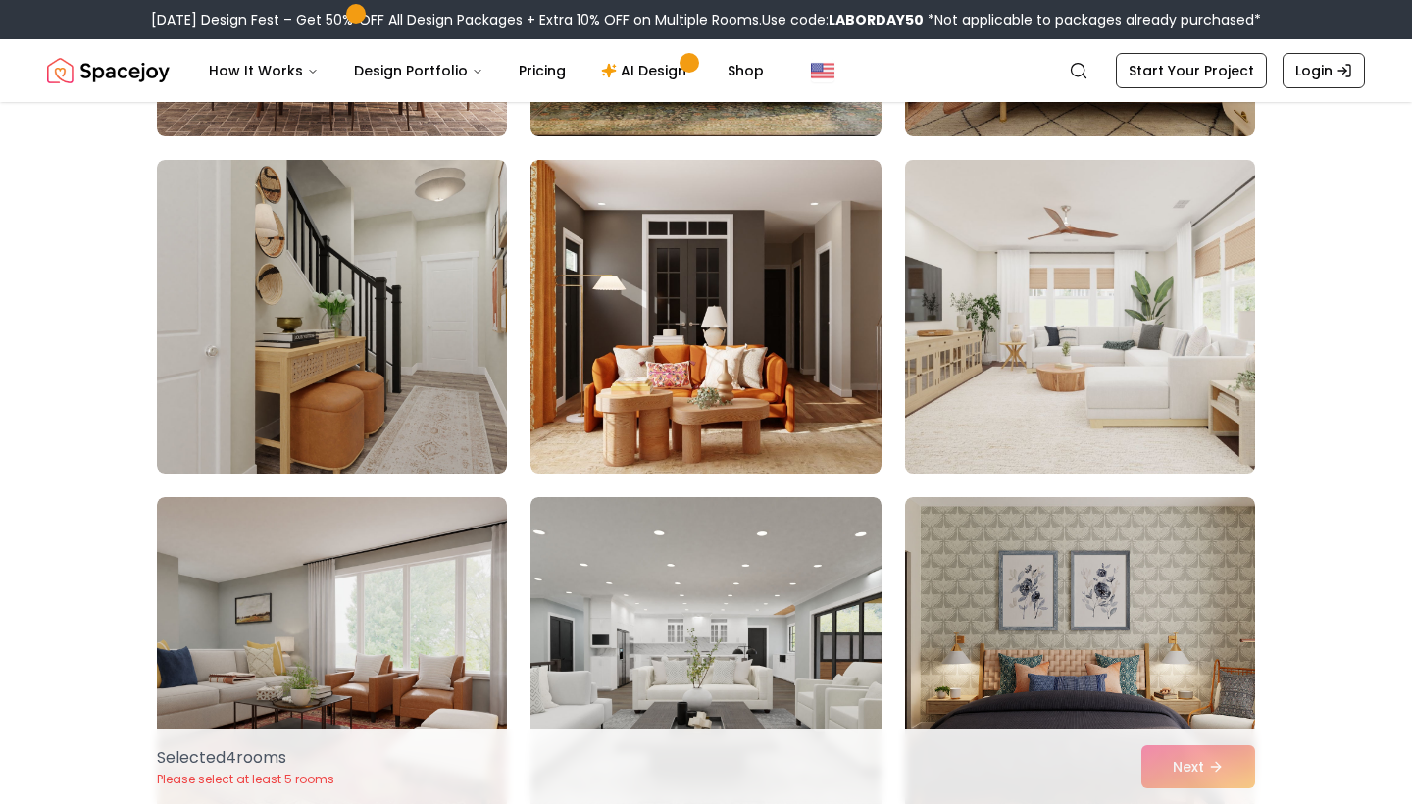
click at [1024, 424] on img at bounding box center [1080, 316] width 368 height 329
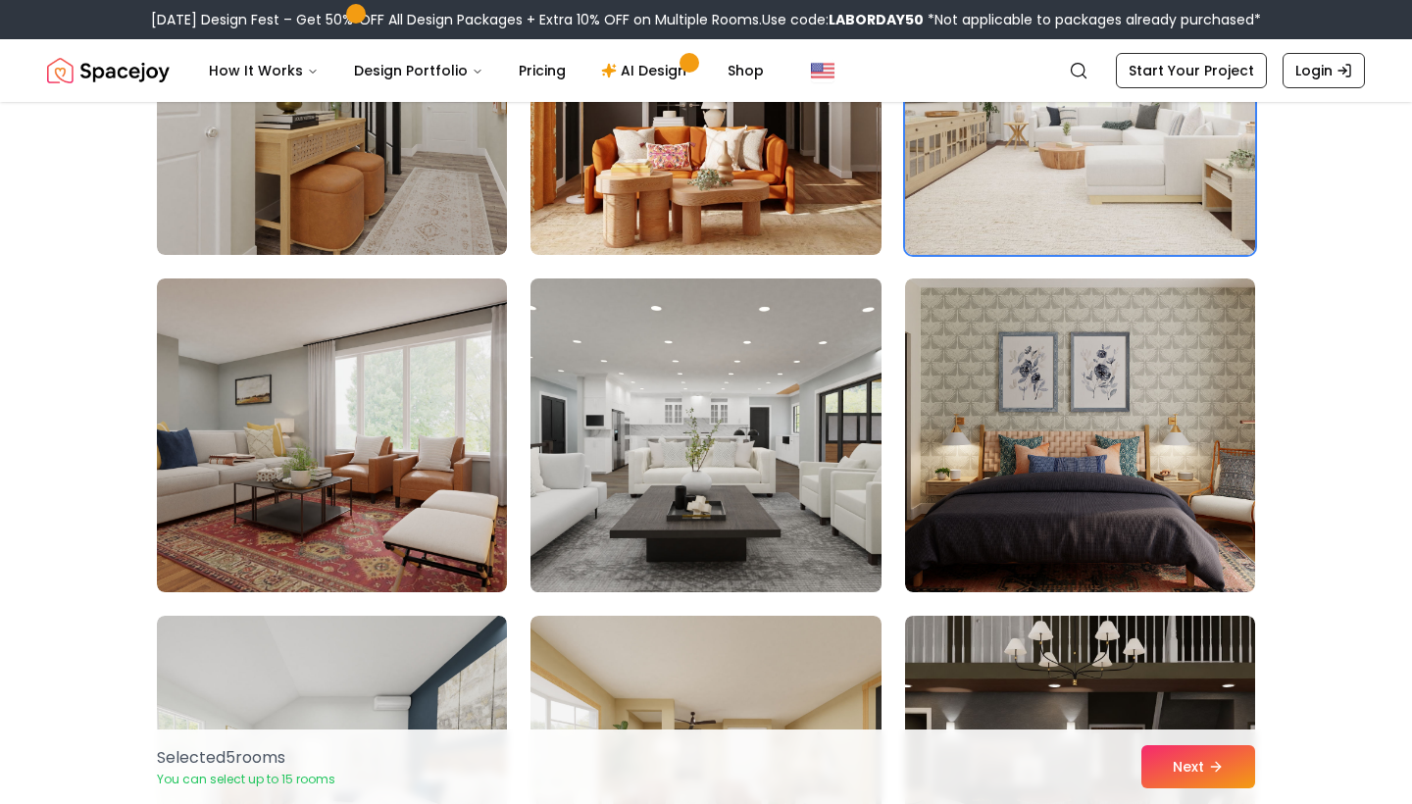
scroll to position [3364, 0]
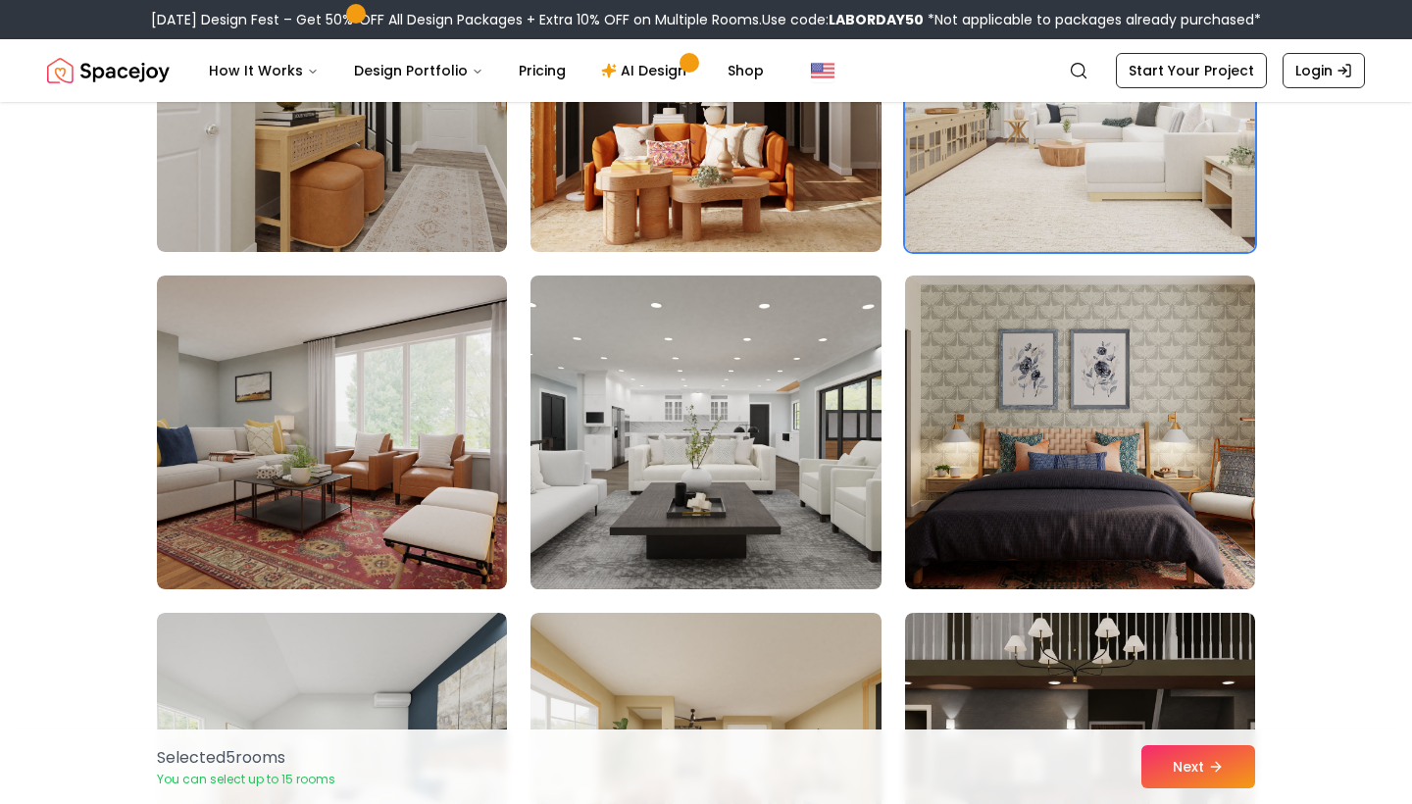
click at [712, 528] on img at bounding box center [706, 432] width 368 height 329
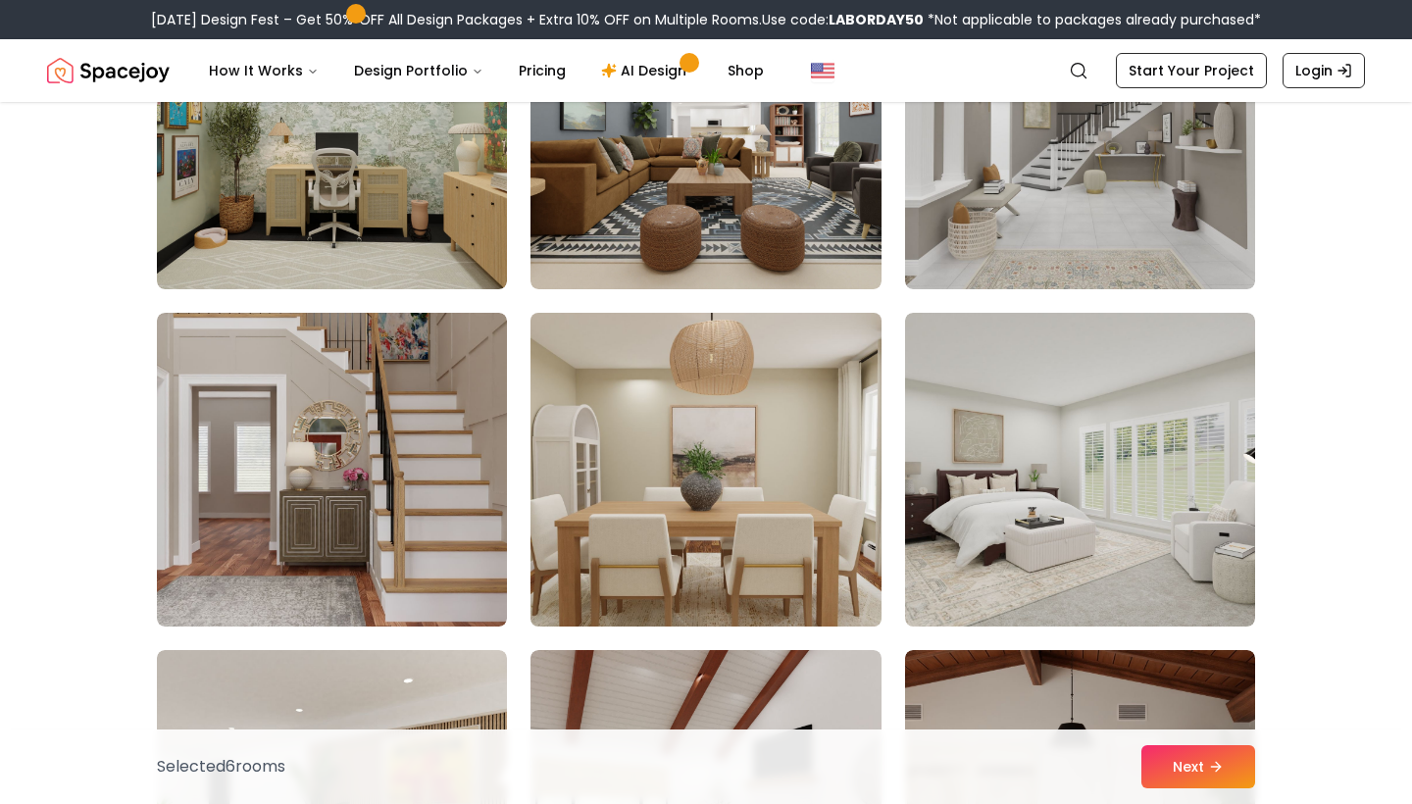
scroll to position [4341, 0]
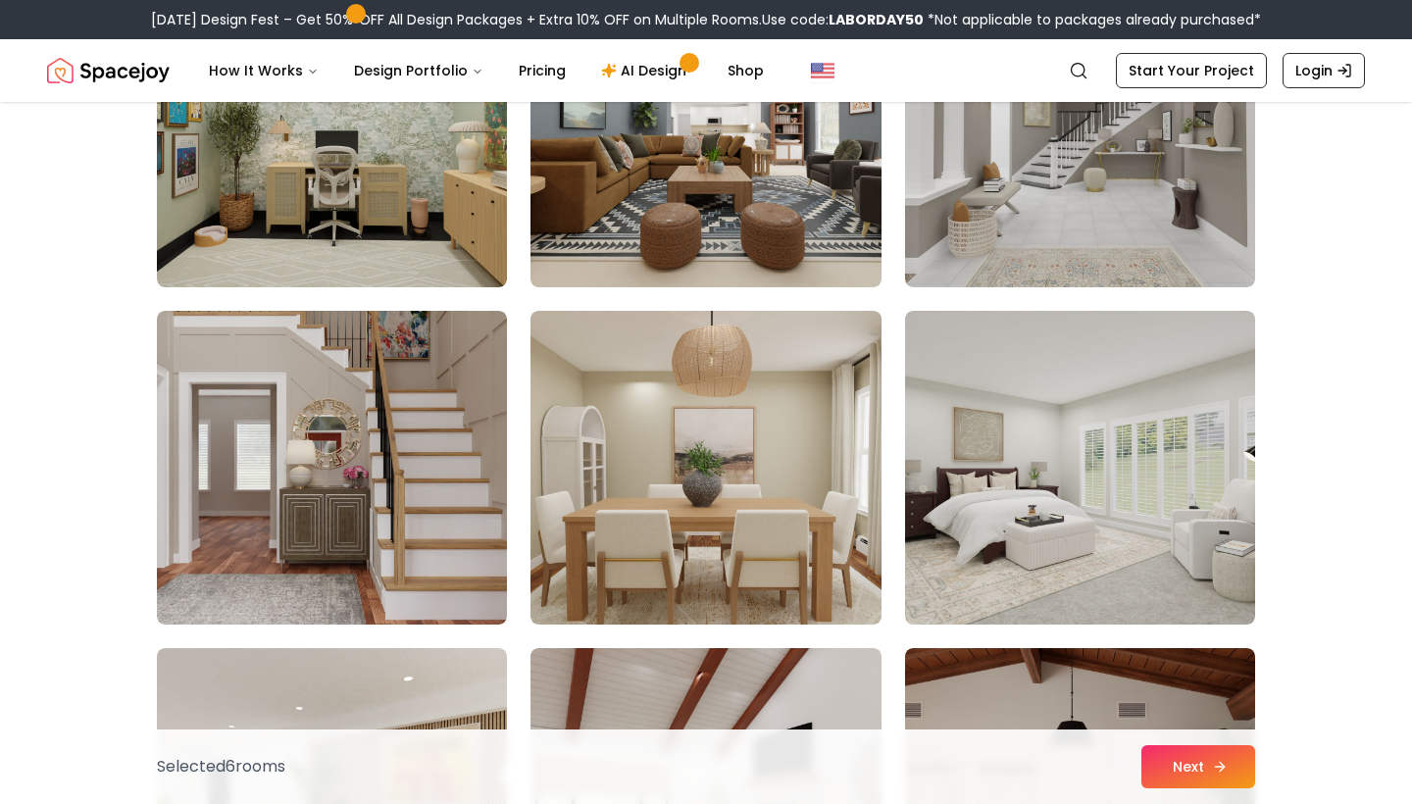
click at [1178, 762] on button "Next" at bounding box center [1198, 766] width 114 height 43
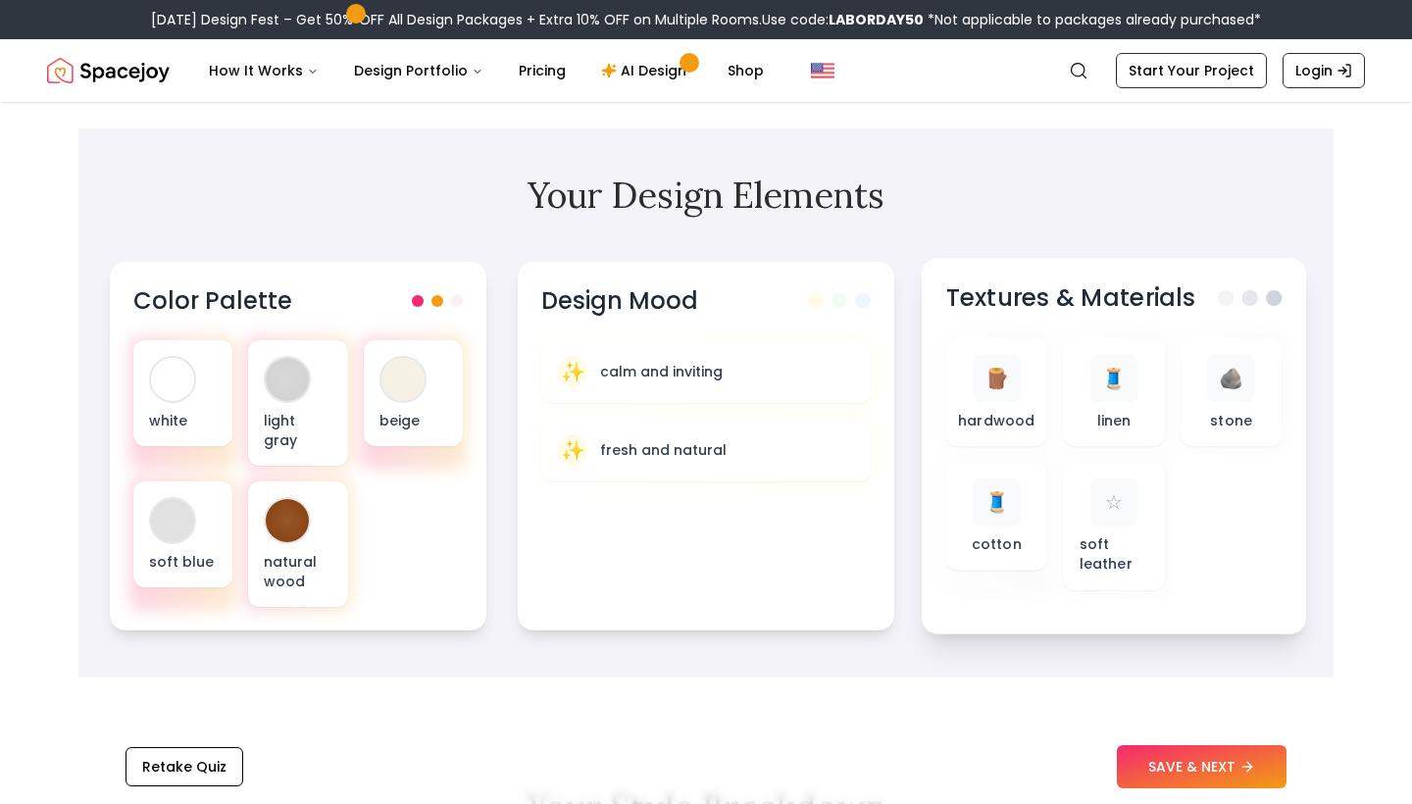
scroll to position [584, 0]
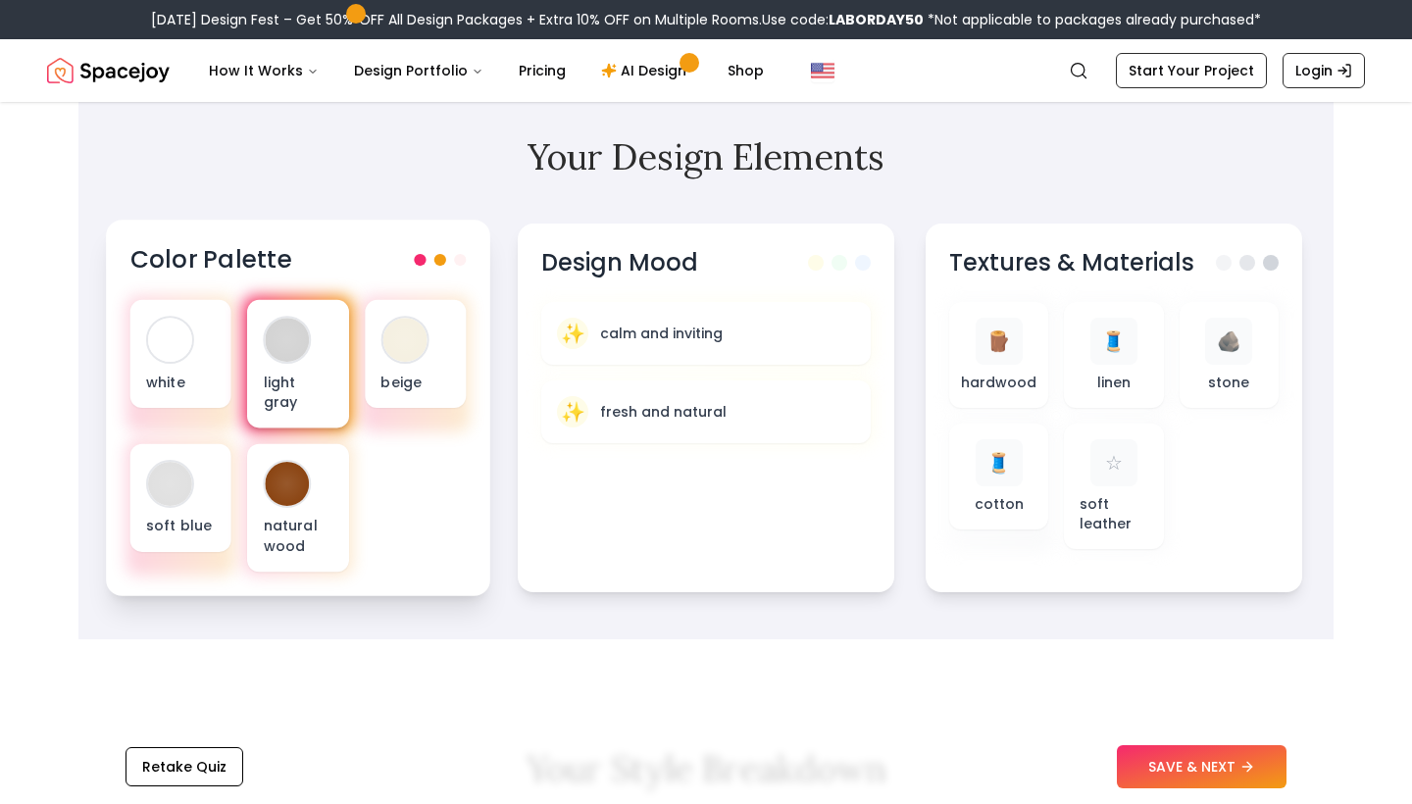
click at [291, 357] on div at bounding box center [288, 340] width 44 height 44
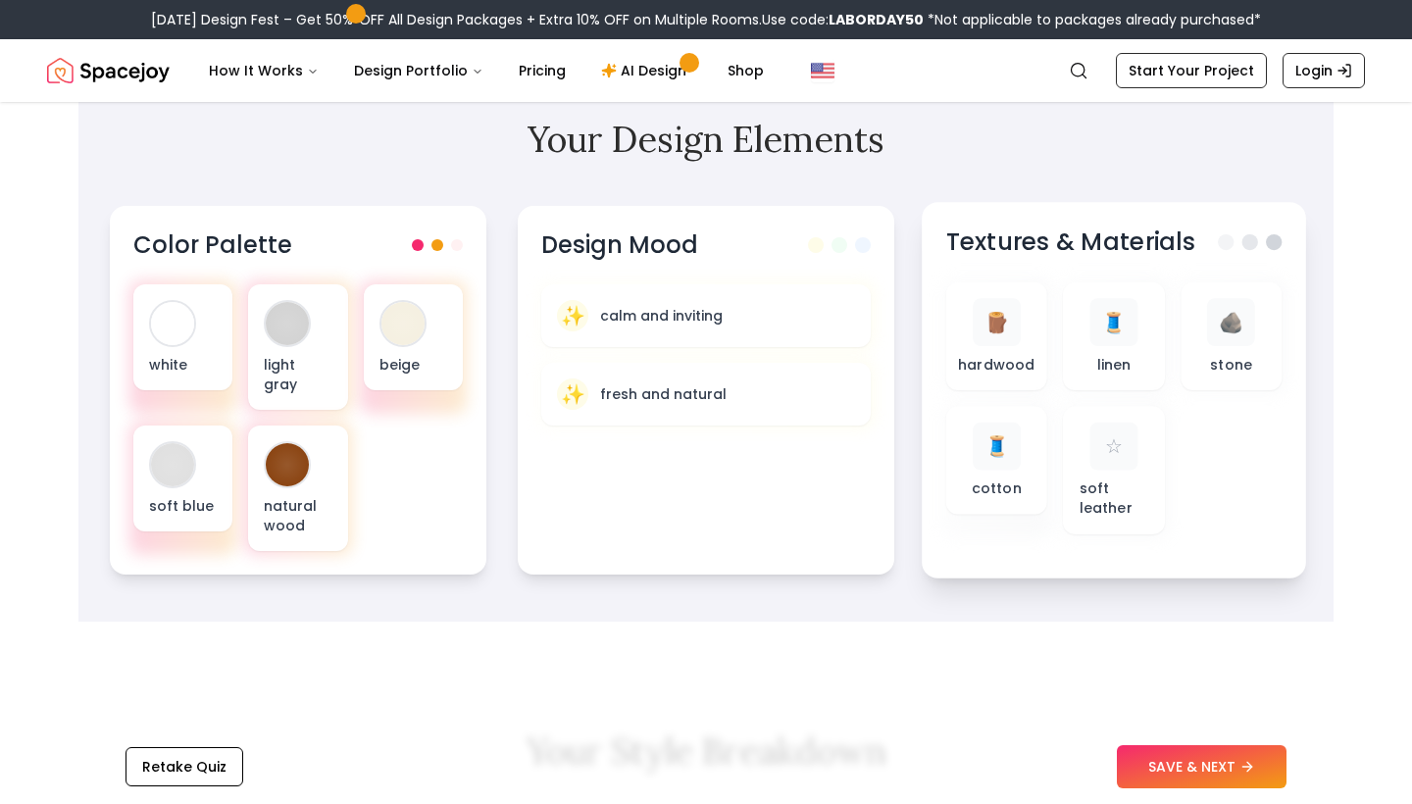
scroll to position [602, 0]
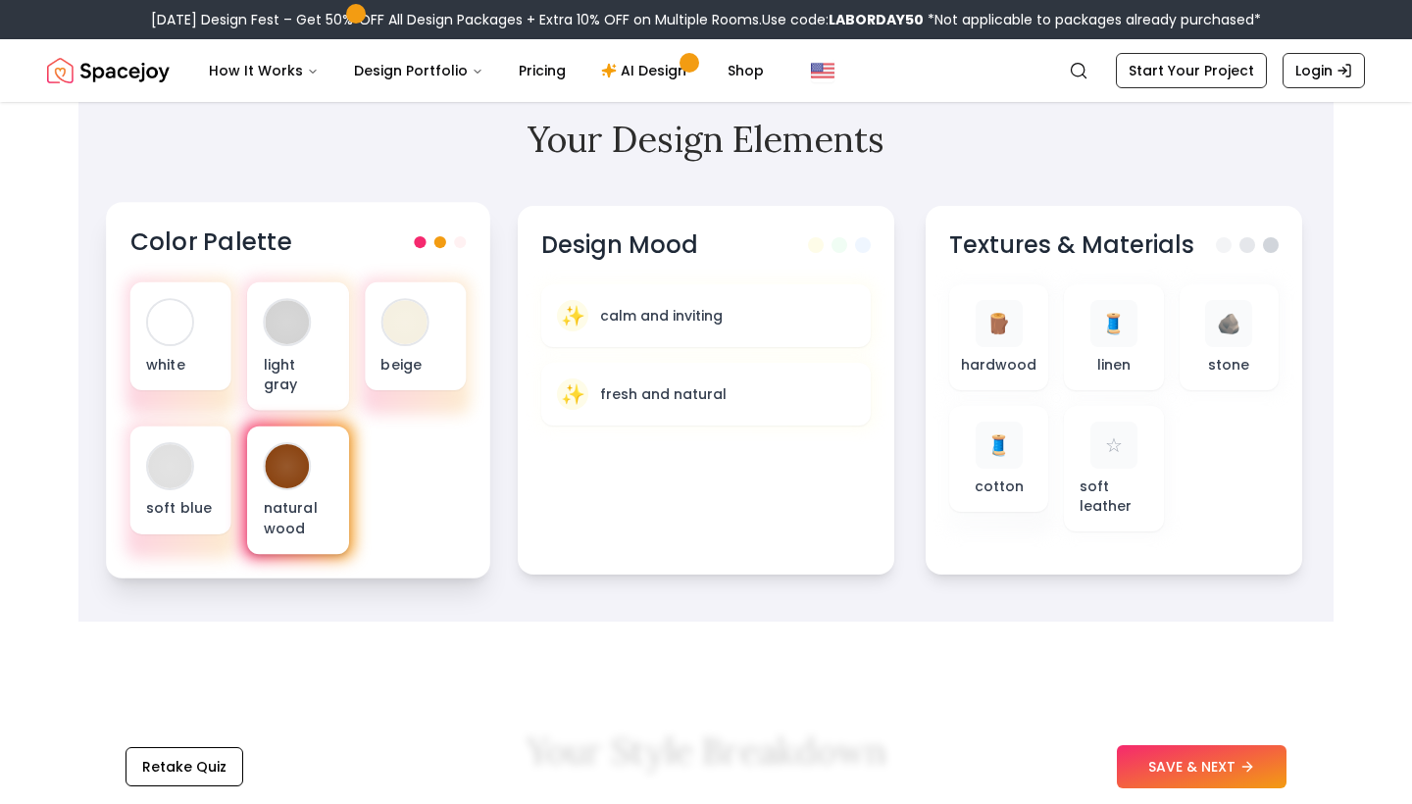
click at [288, 455] on div at bounding box center [288, 466] width 44 height 44
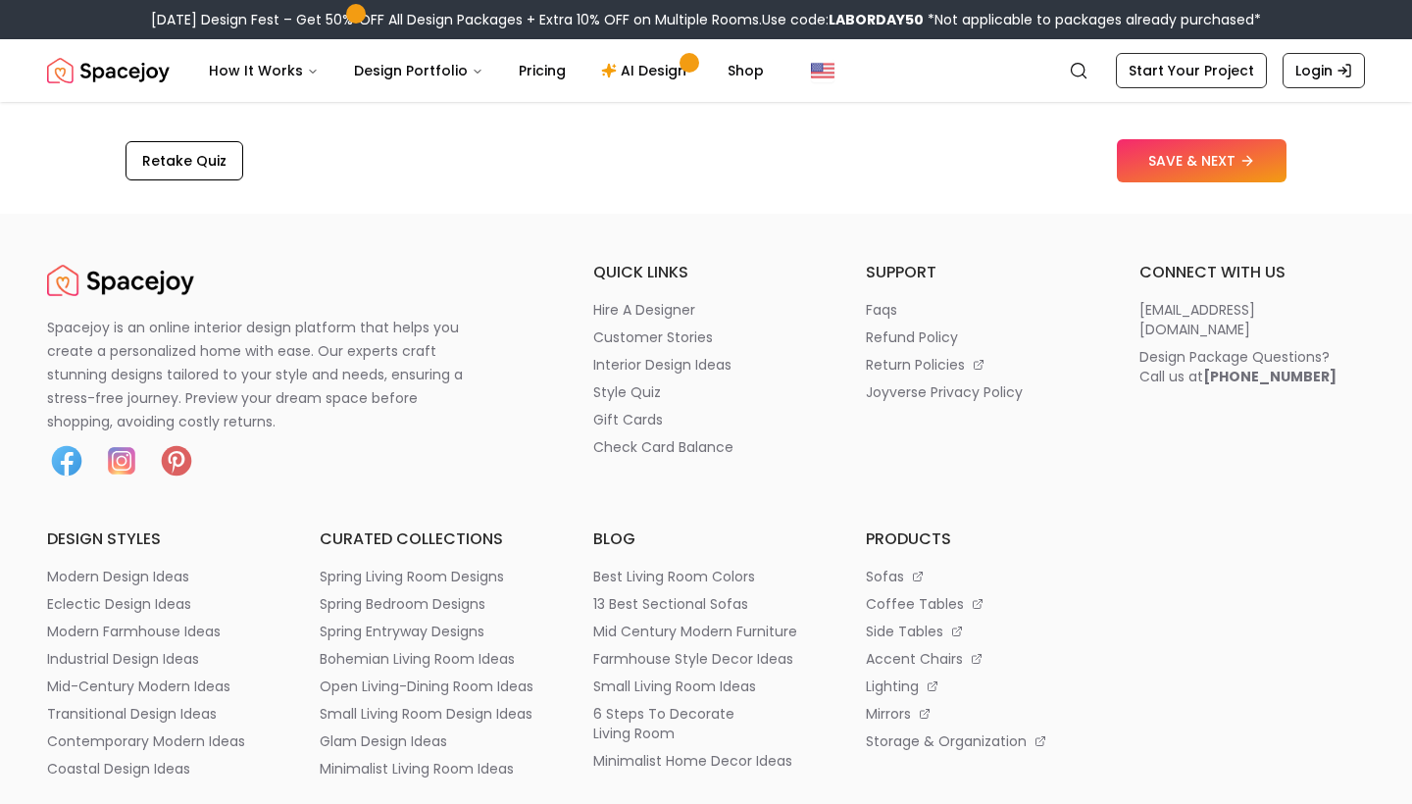
scroll to position [3379, 0]
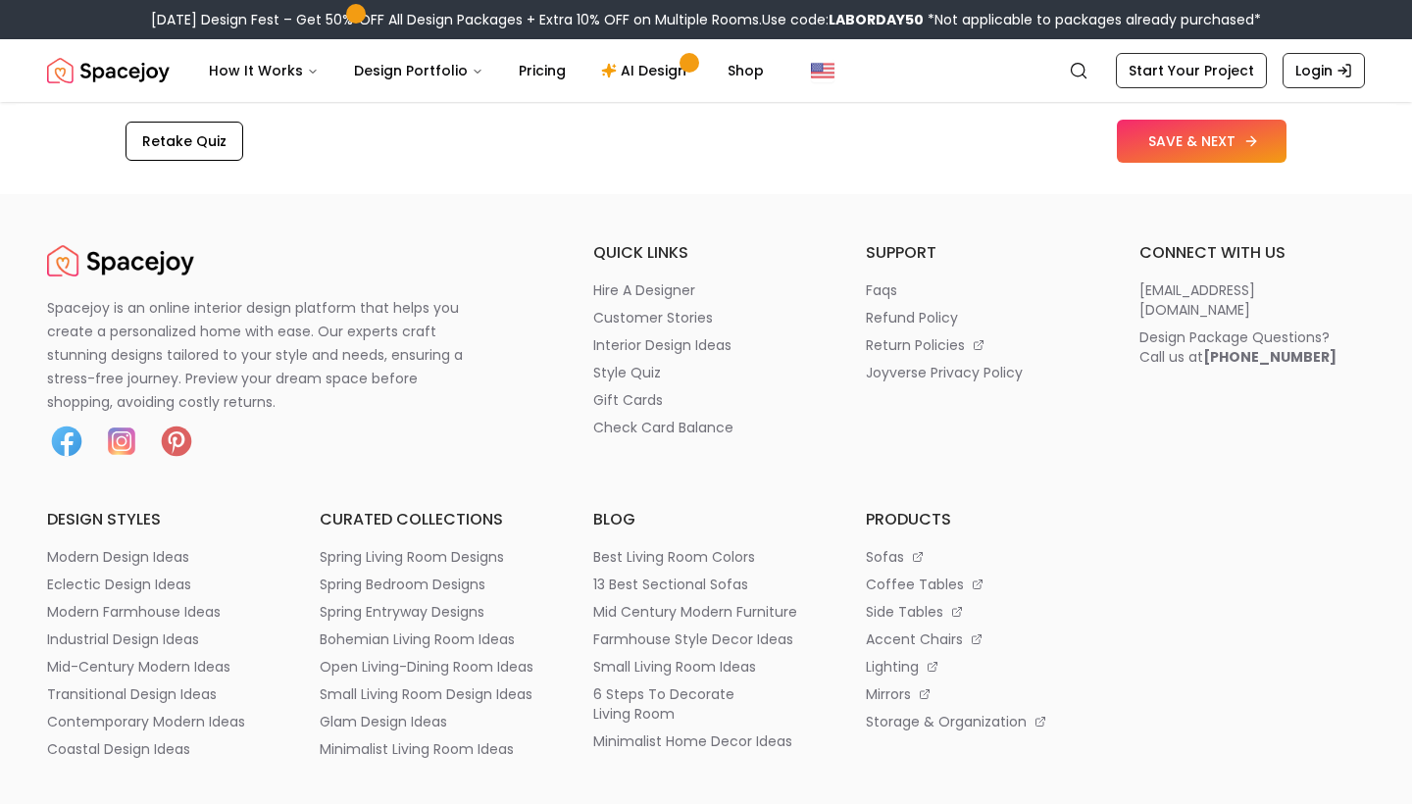
click at [1173, 120] on button "SAVE & NEXT" at bounding box center [1202, 141] width 170 height 43
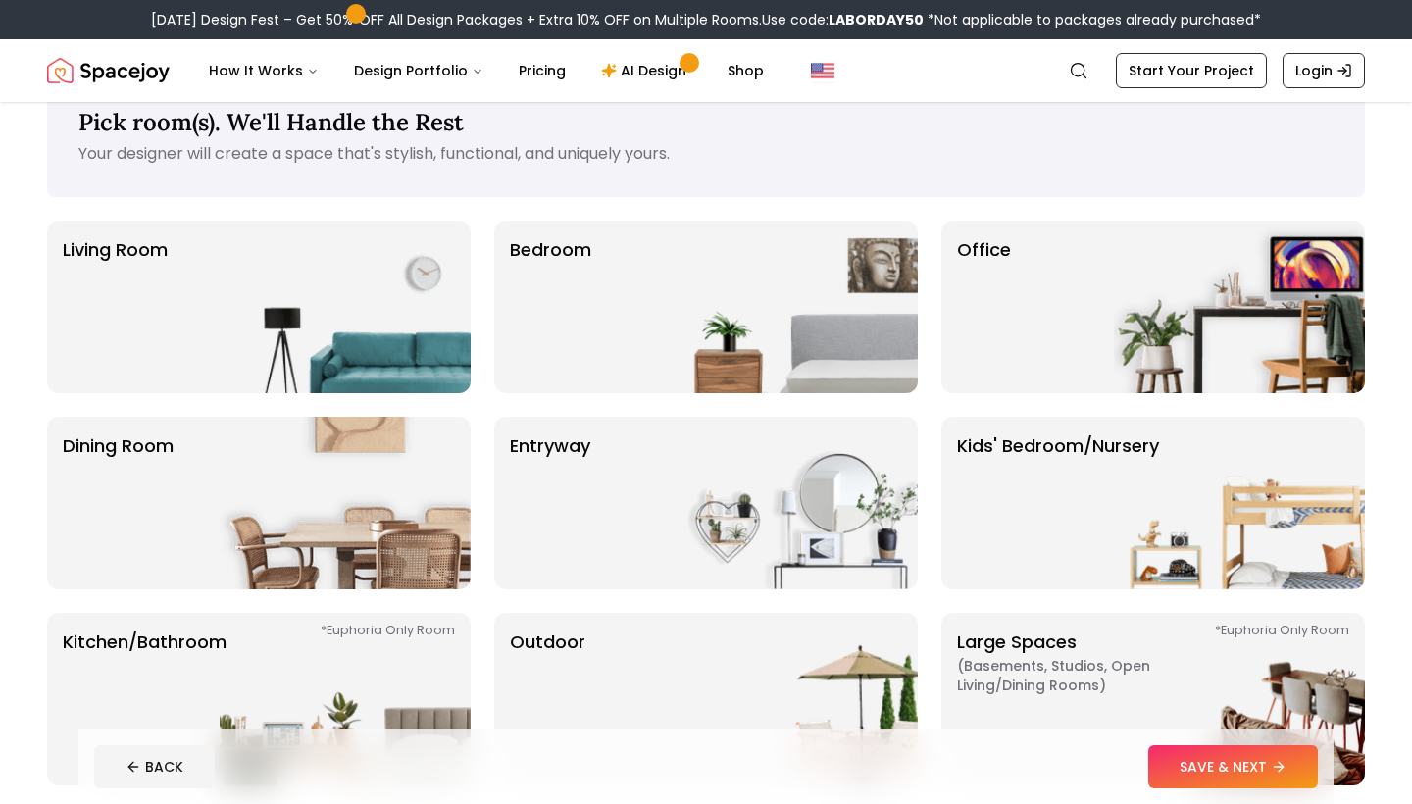
scroll to position [55, 0]
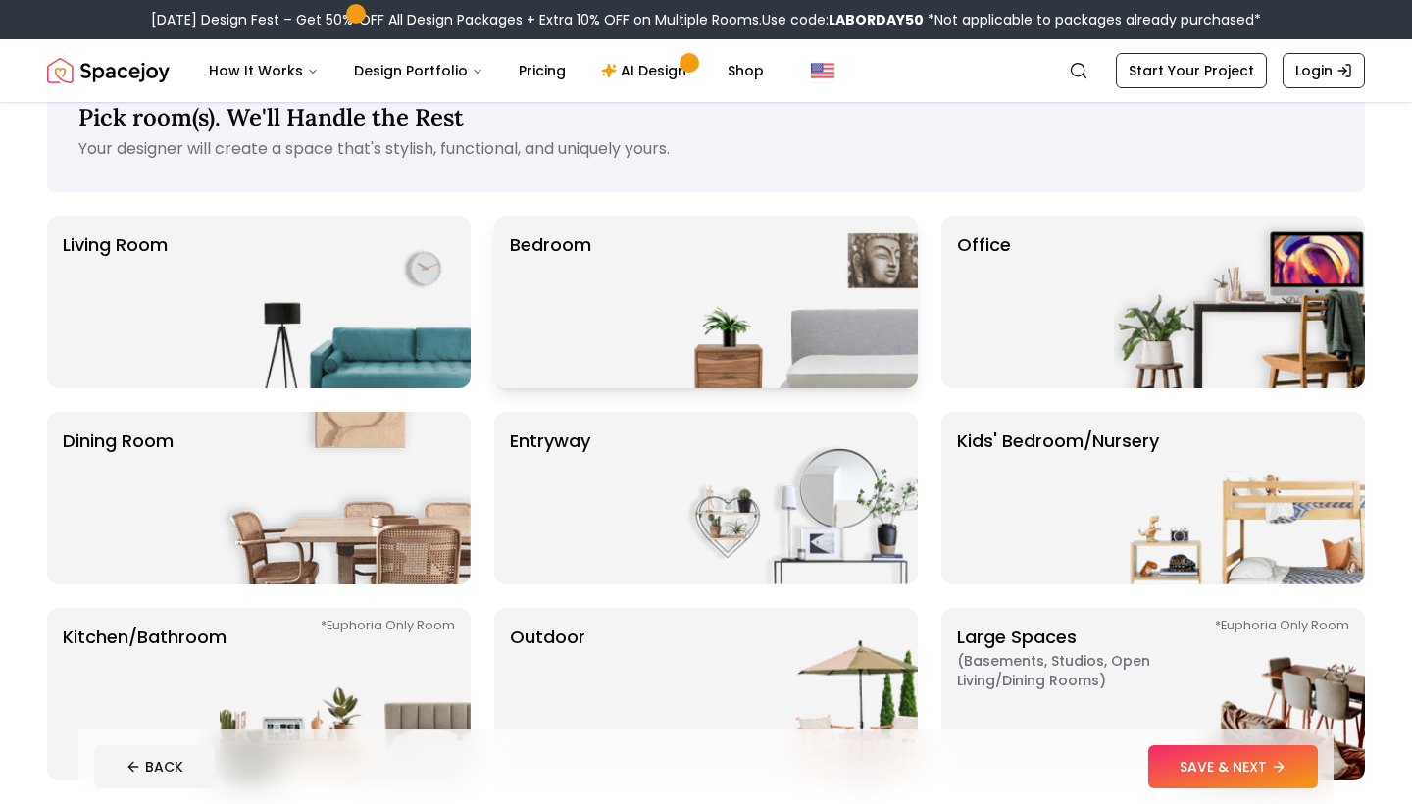
click at [749, 304] on img at bounding box center [792, 302] width 251 height 173
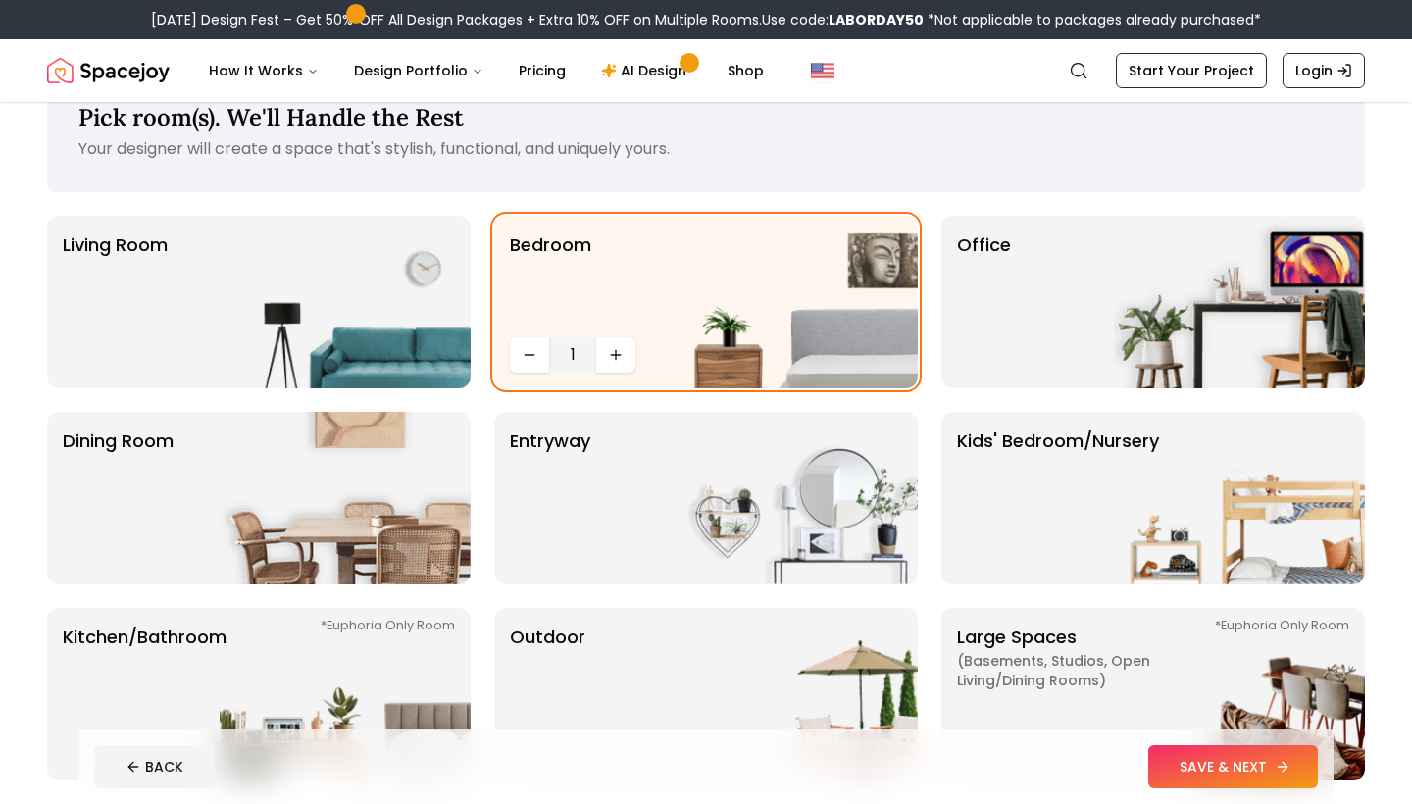
click at [1187, 771] on button "SAVE & NEXT" at bounding box center [1233, 766] width 170 height 43
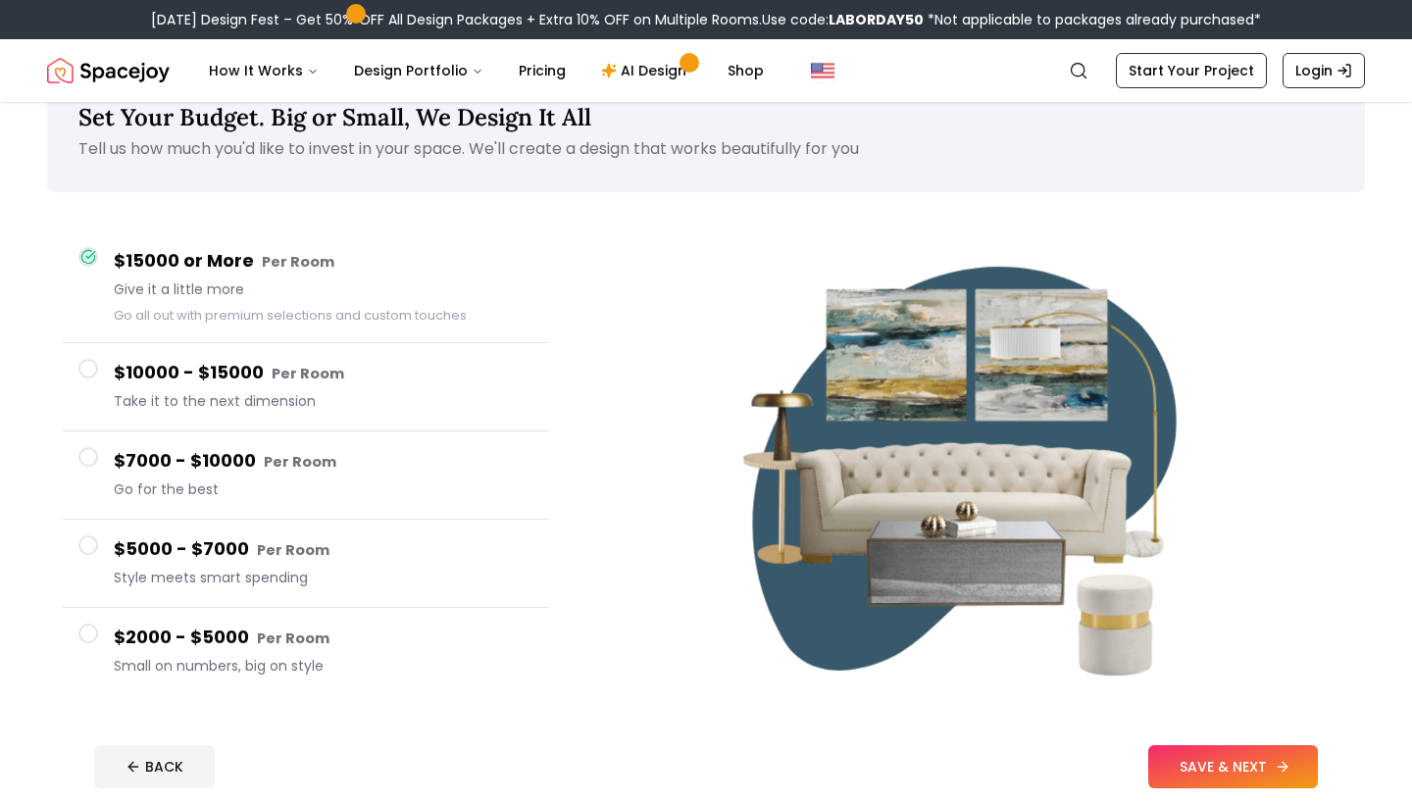
click at [1288, 775] on button "SAVE & NEXT" at bounding box center [1233, 766] width 170 height 43
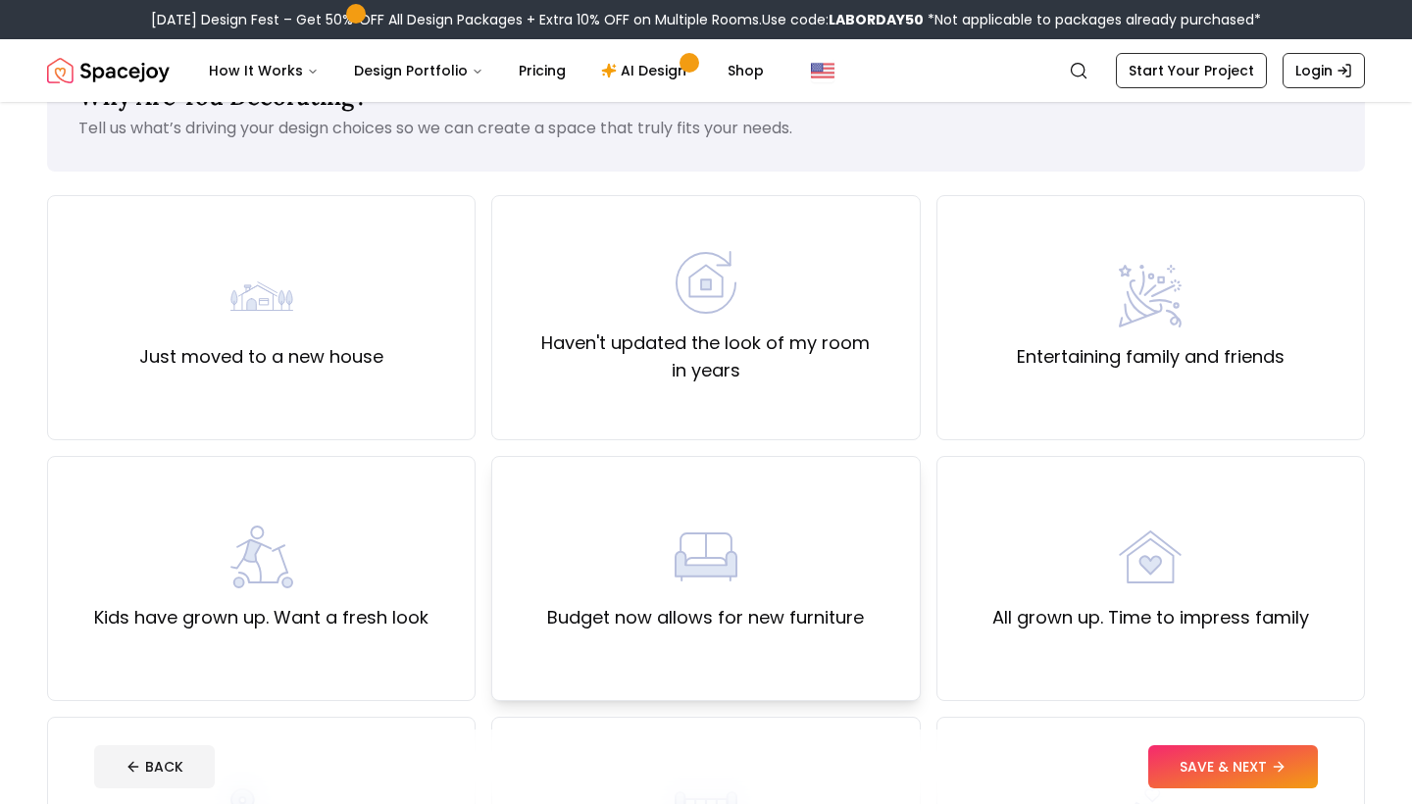
scroll to position [67, 0]
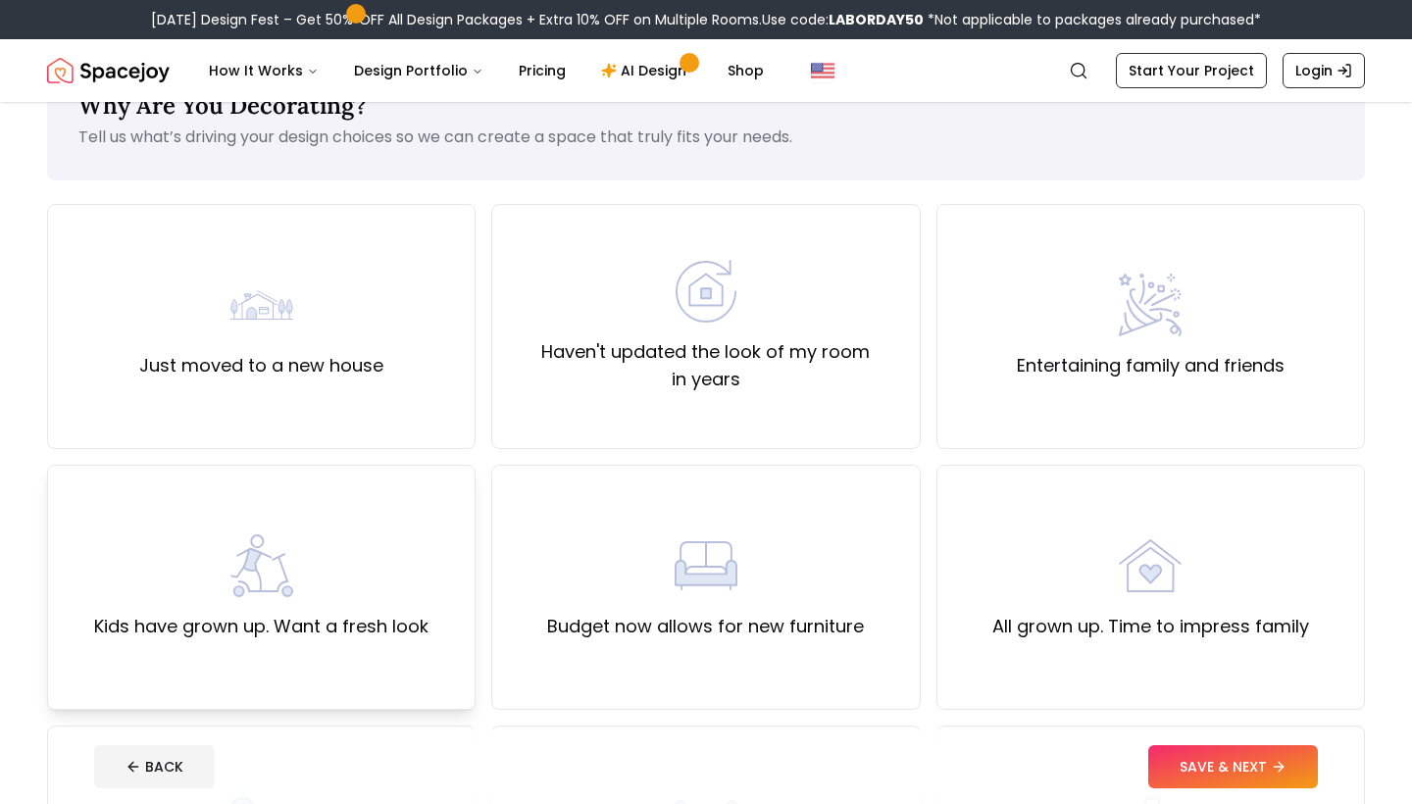
click at [420, 537] on div "Kids have grown up. Want a fresh look" at bounding box center [261, 587] width 334 height 106
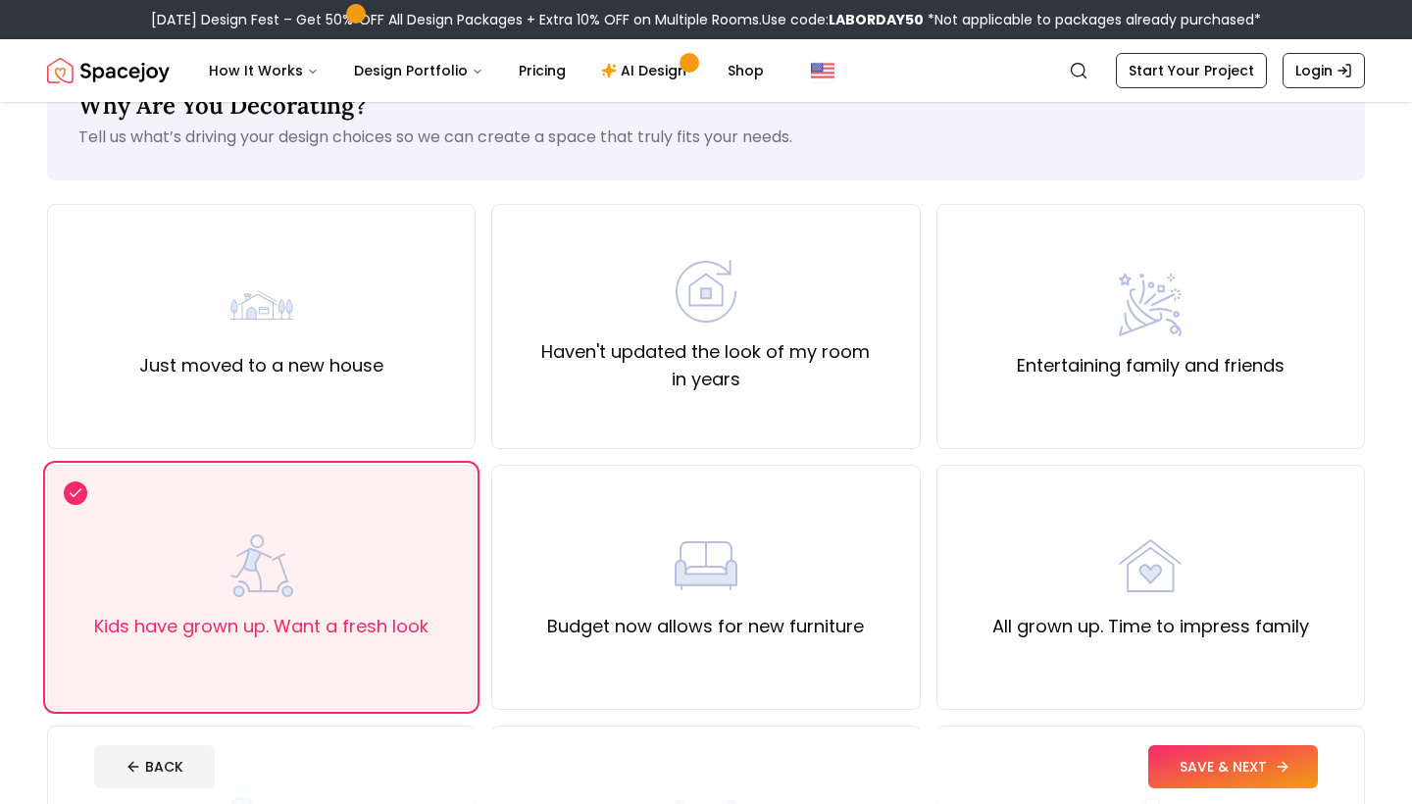
click at [1276, 773] on icon at bounding box center [1283, 767] width 16 height 16
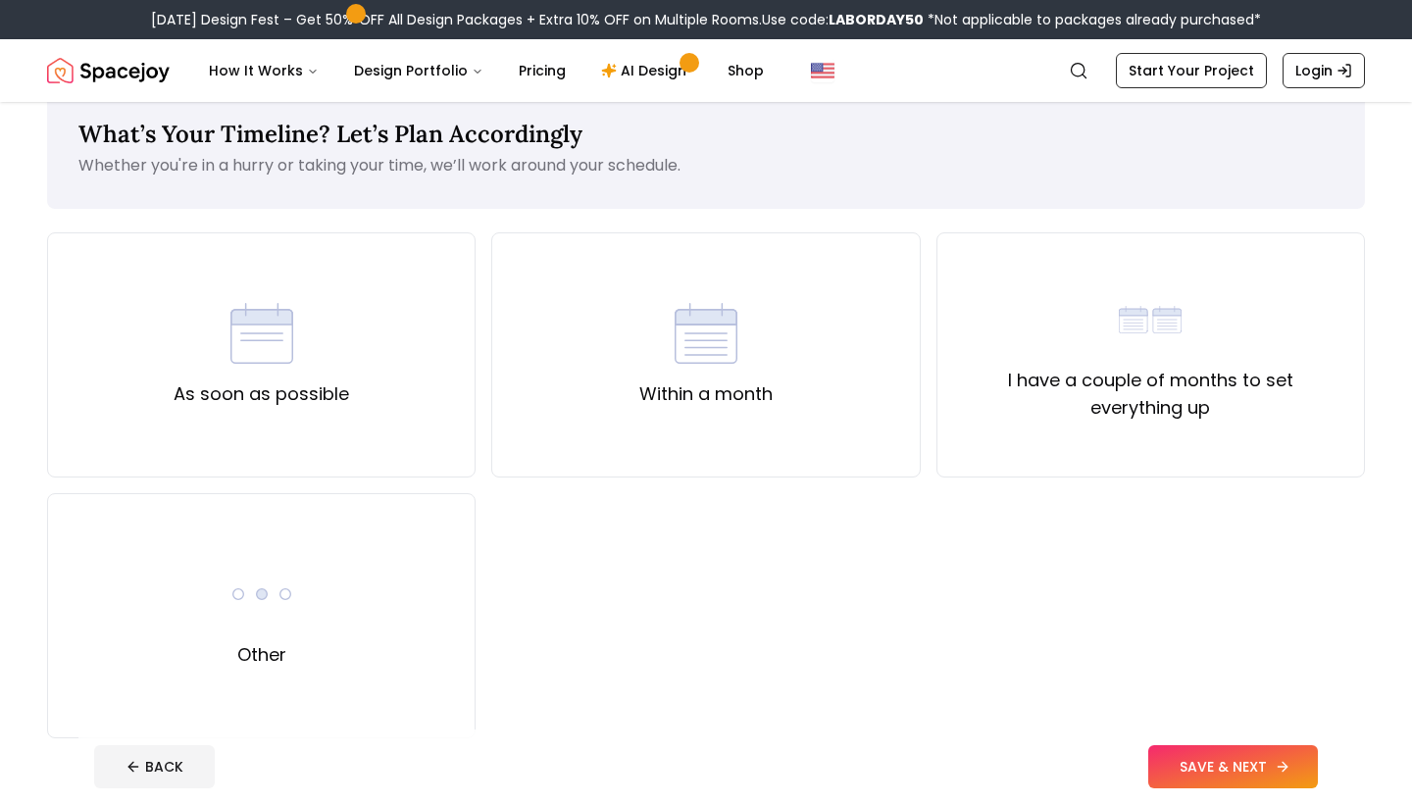
scroll to position [51, 0]
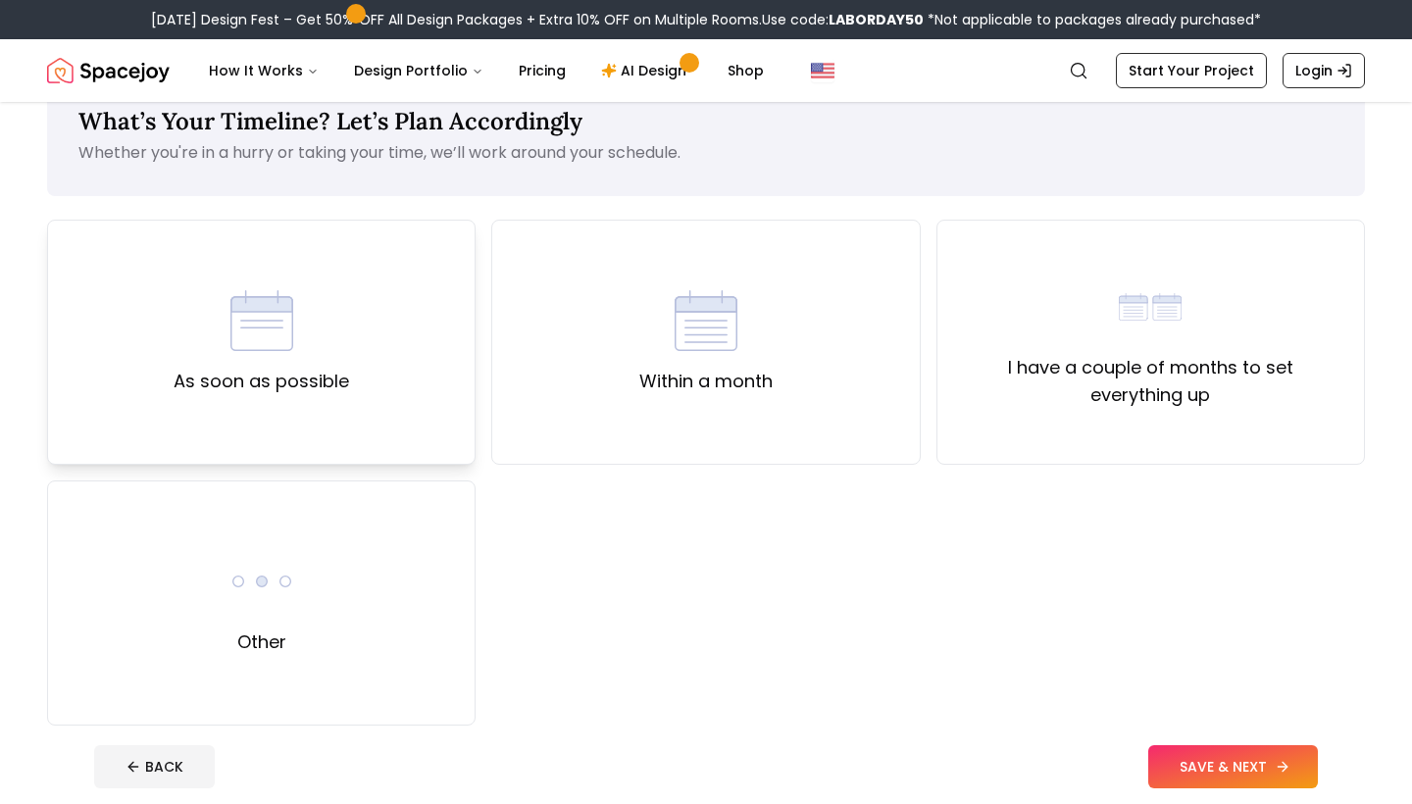
click at [317, 425] on div "As soon as possible" at bounding box center [261, 342] width 428 height 245
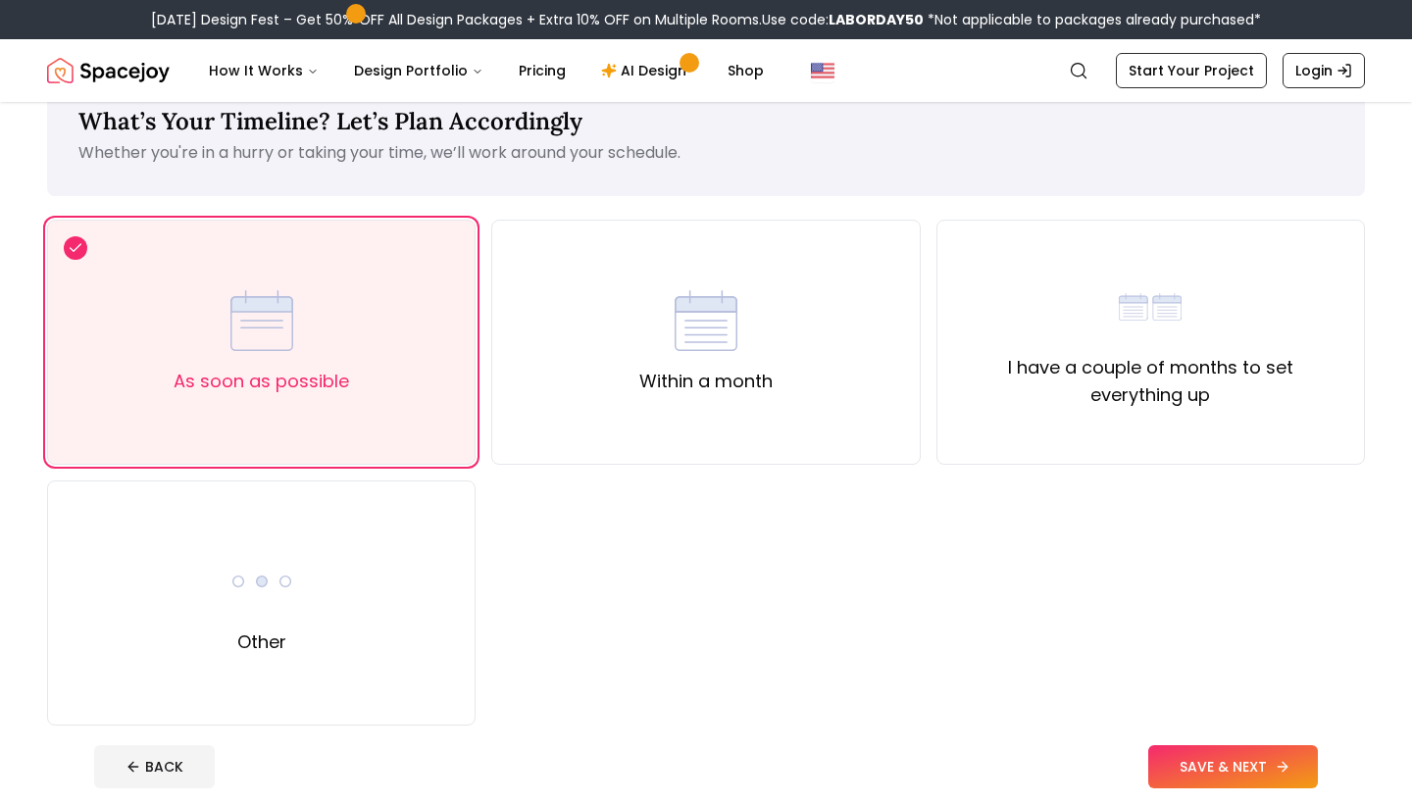
click at [1202, 771] on button "SAVE & NEXT" at bounding box center [1233, 766] width 170 height 43
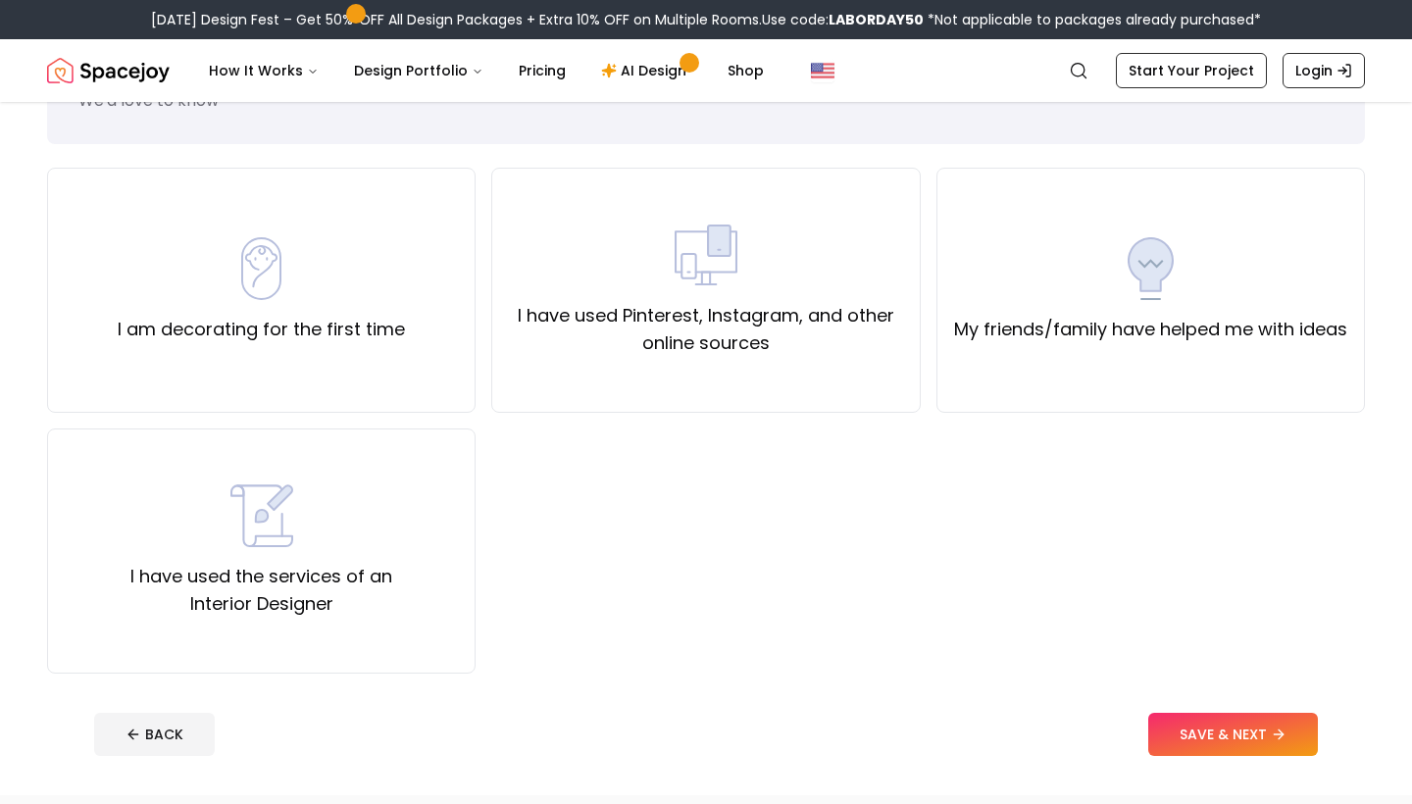
scroll to position [110, 0]
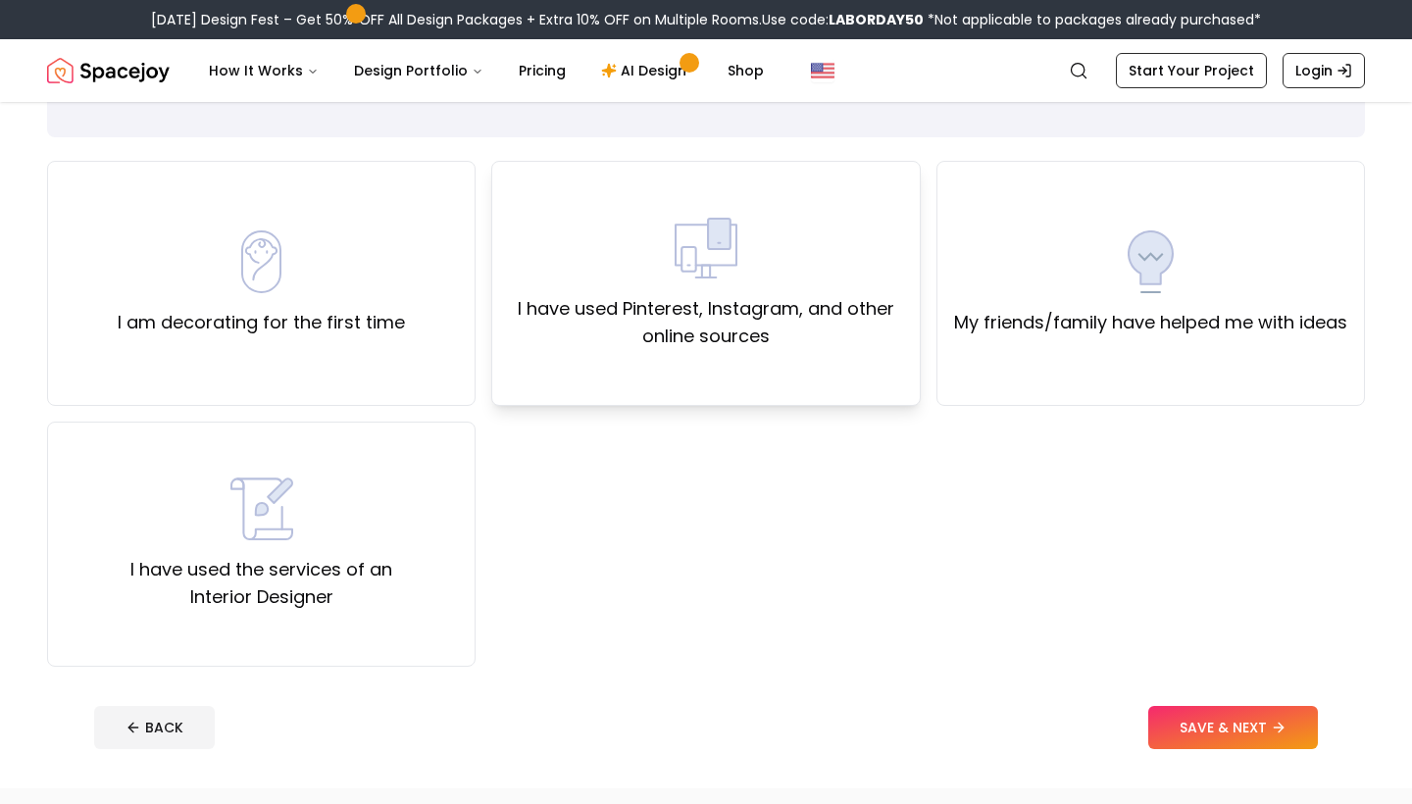
click at [707, 351] on div "I have used Pinterest, Instagram, and other online sources" at bounding box center [705, 283] width 428 height 245
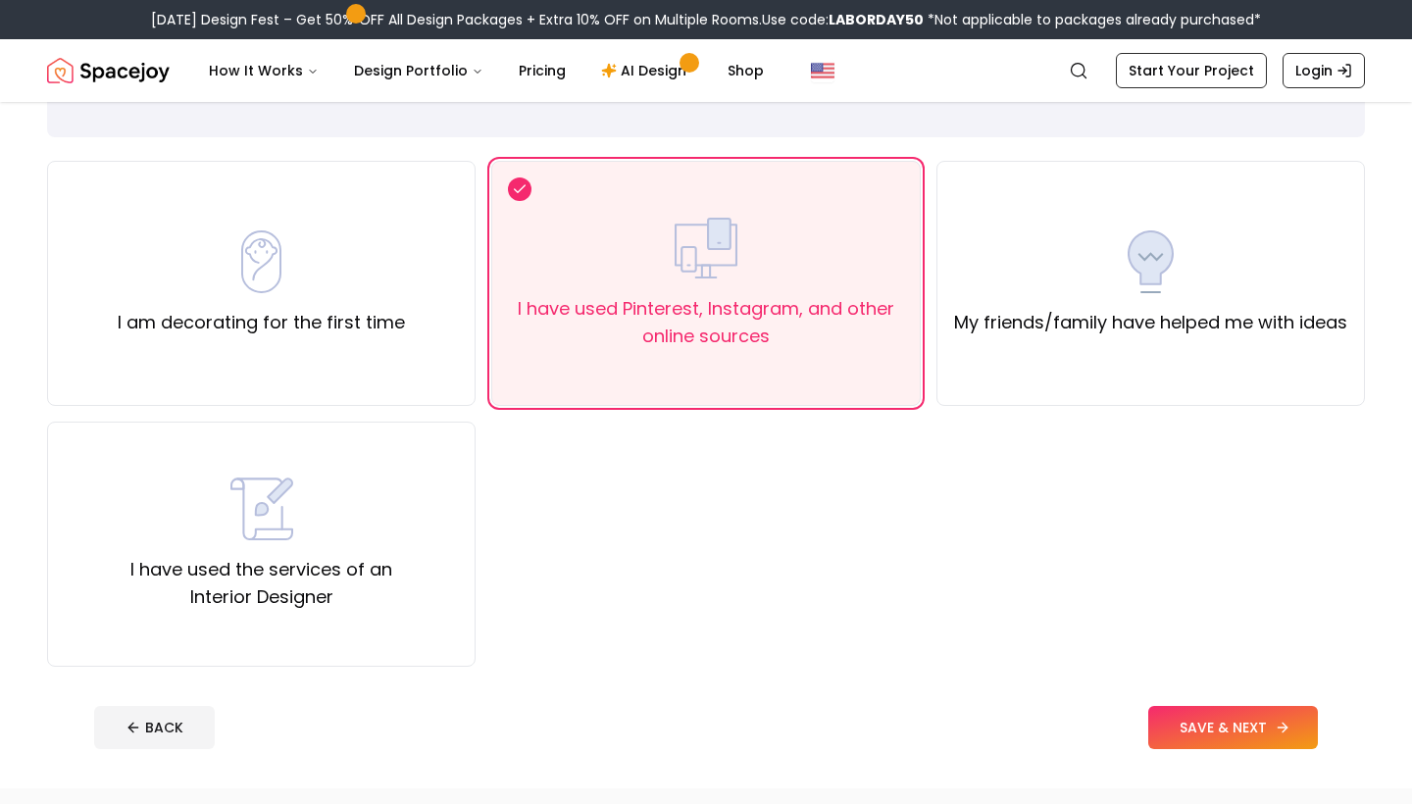
click at [1217, 717] on button "SAVE & NEXT" at bounding box center [1233, 727] width 170 height 43
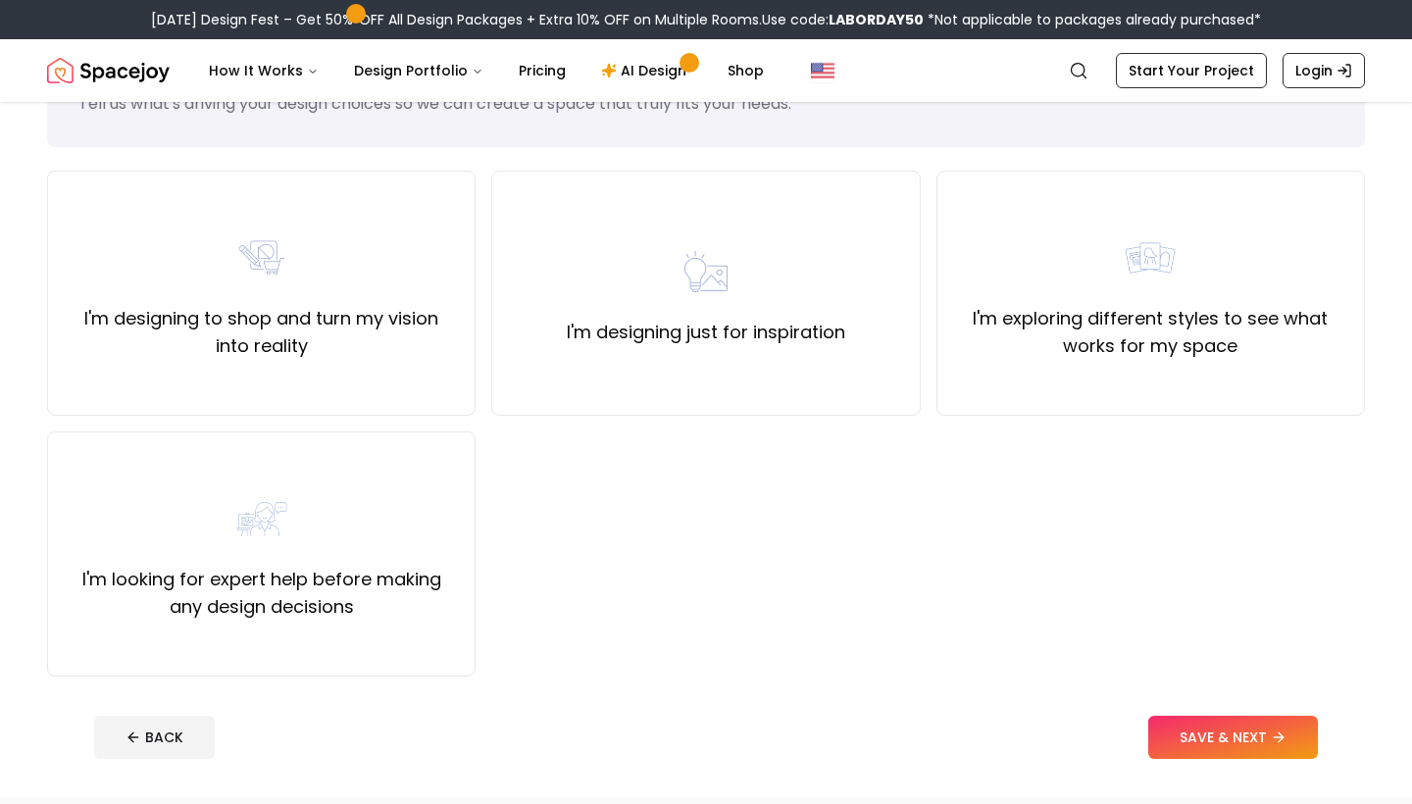
scroll to position [100, 0]
click at [357, 363] on div "I'm designing to shop and turn my vision into reality" at bounding box center [261, 293] width 428 height 245
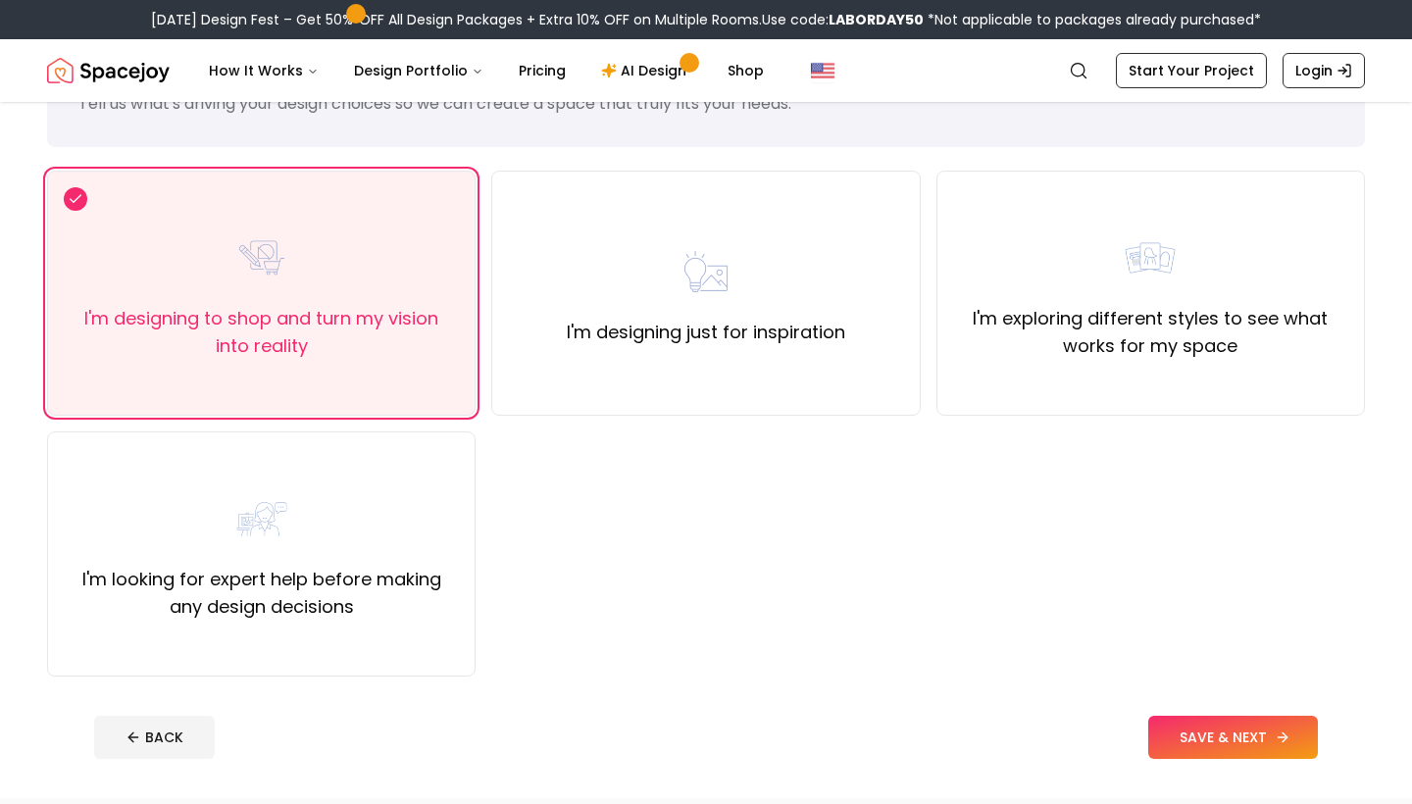
click at [1175, 731] on button "SAVE & NEXT" at bounding box center [1233, 737] width 170 height 43
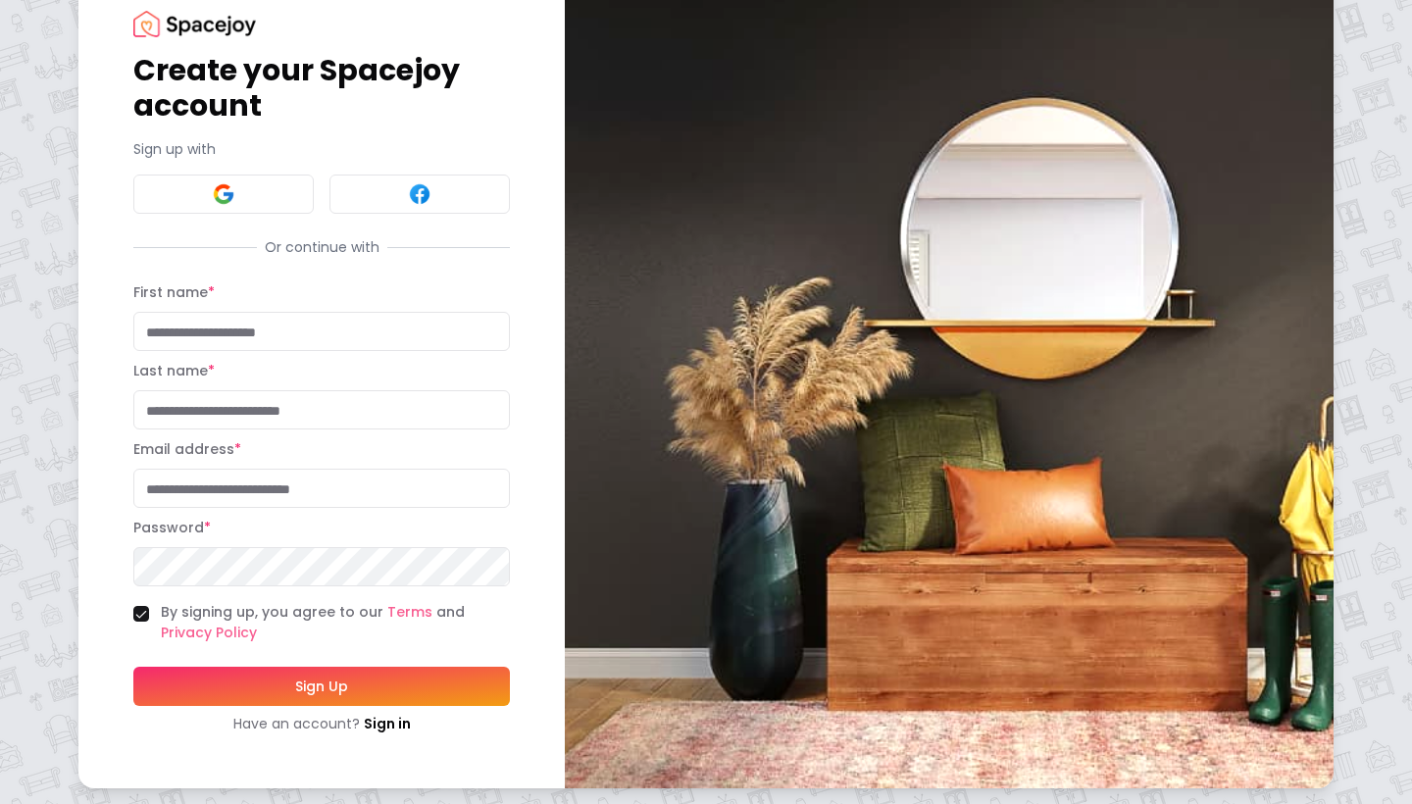
scroll to position [60, 0]
type input "*****"
type input "******"
type input "*"
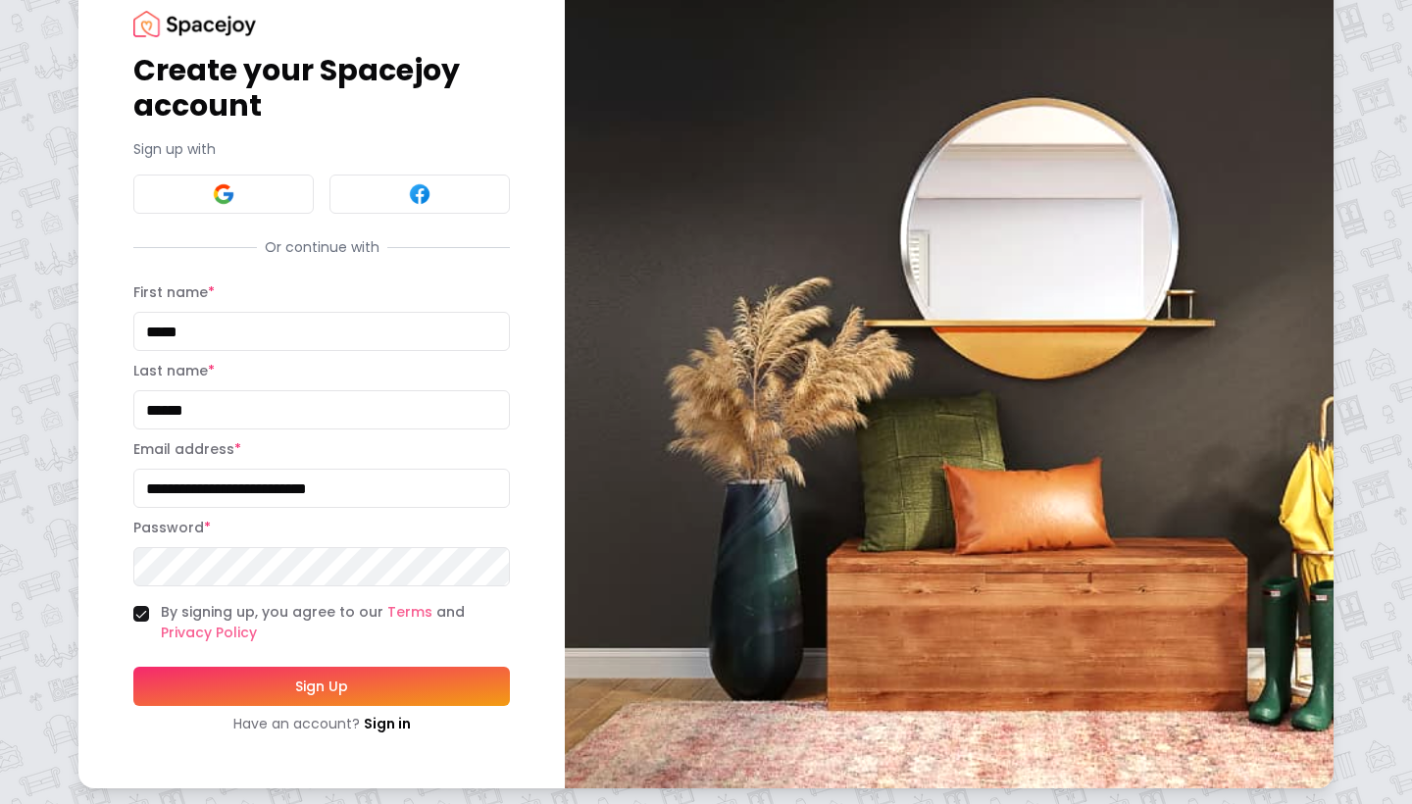
type input "**********"
click at [379, 689] on button "Sign Up" at bounding box center [321, 686] width 377 height 39
